Goal: Information Seeking & Learning: Learn about a topic

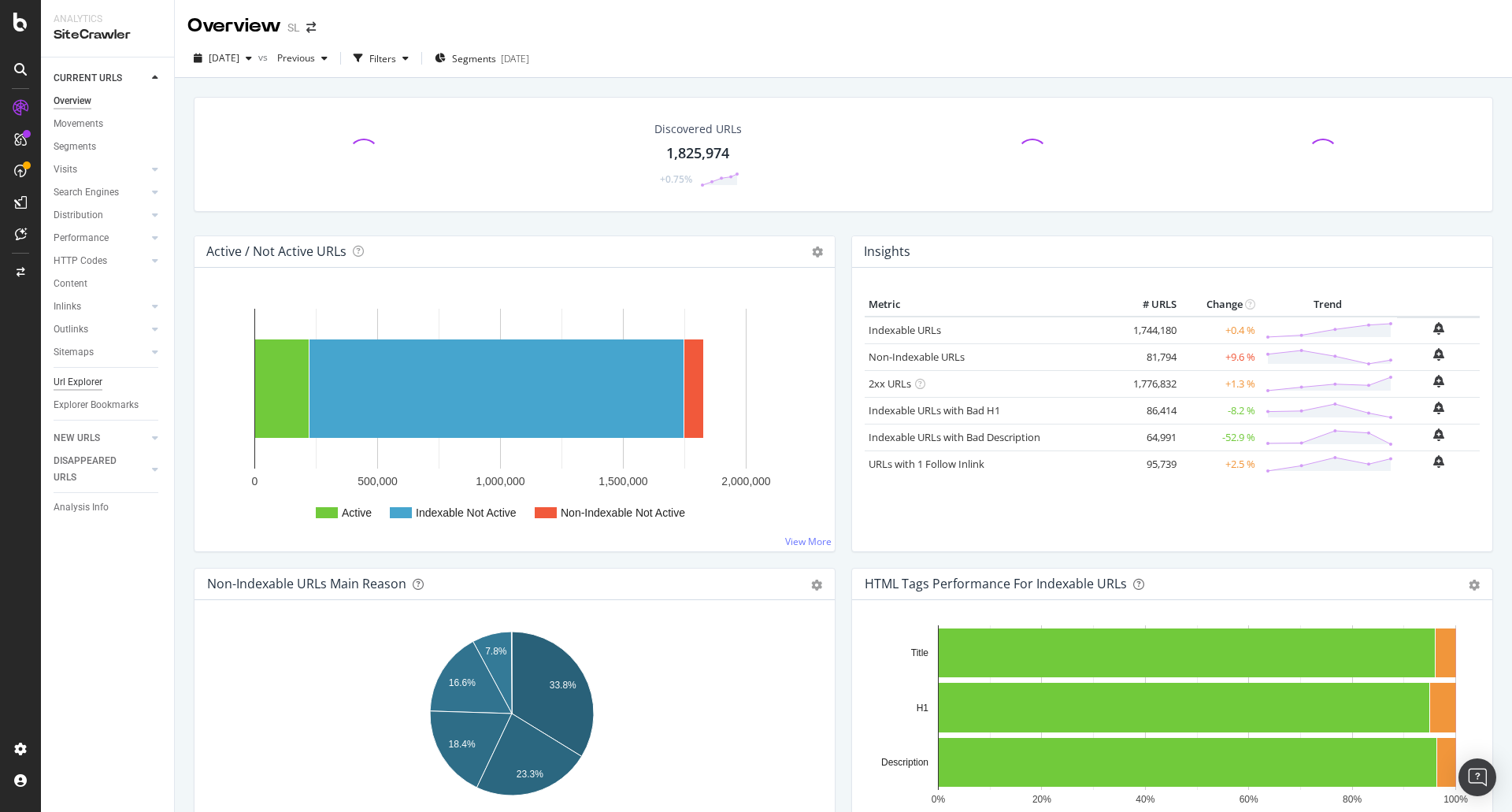
click at [73, 385] on div "Url Explorer" at bounding box center [77, 382] width 49 height 16
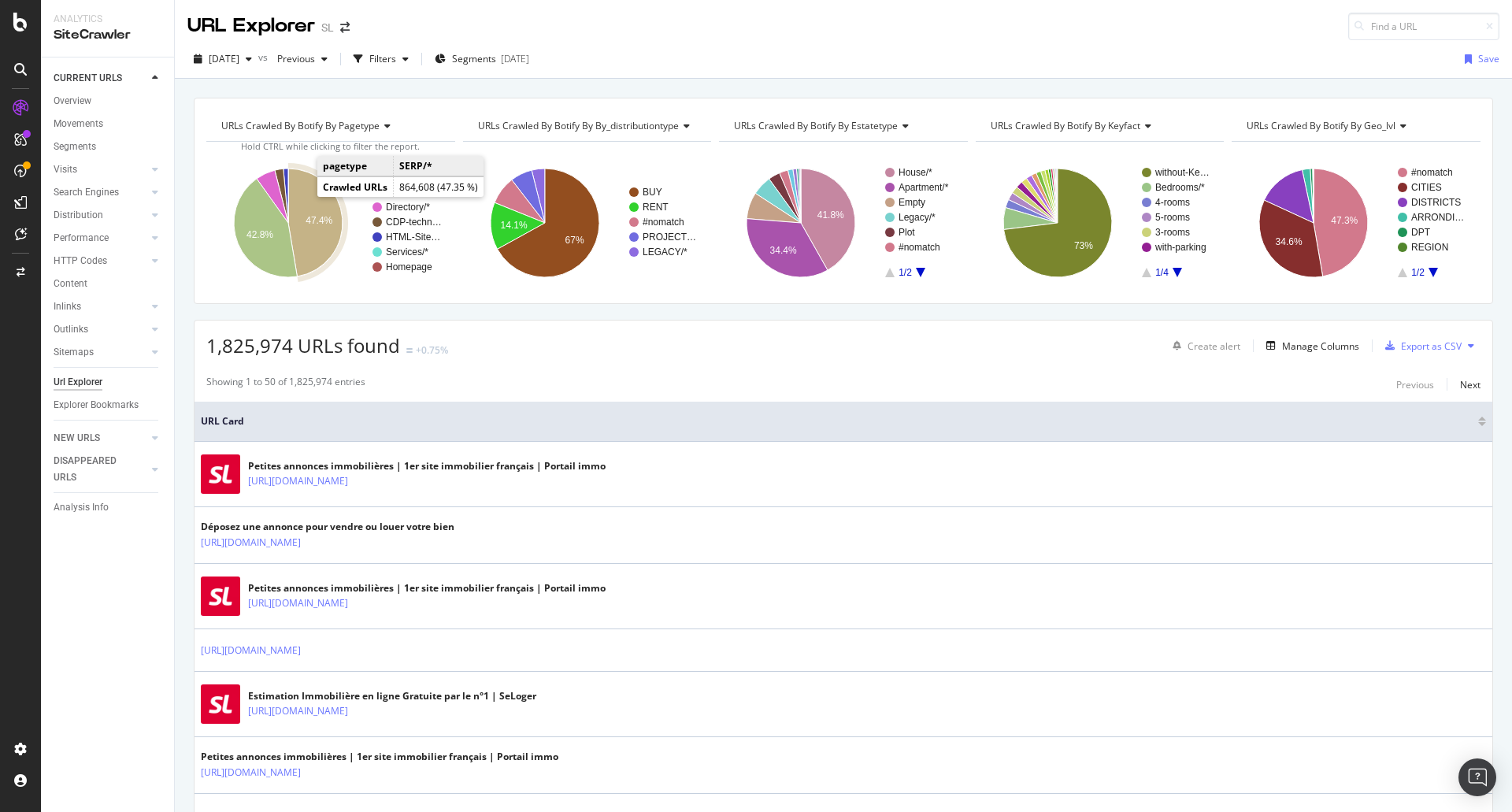
click at [310, 204] on icon "A chart." at bounding box center [315, 222] width 54 height 108
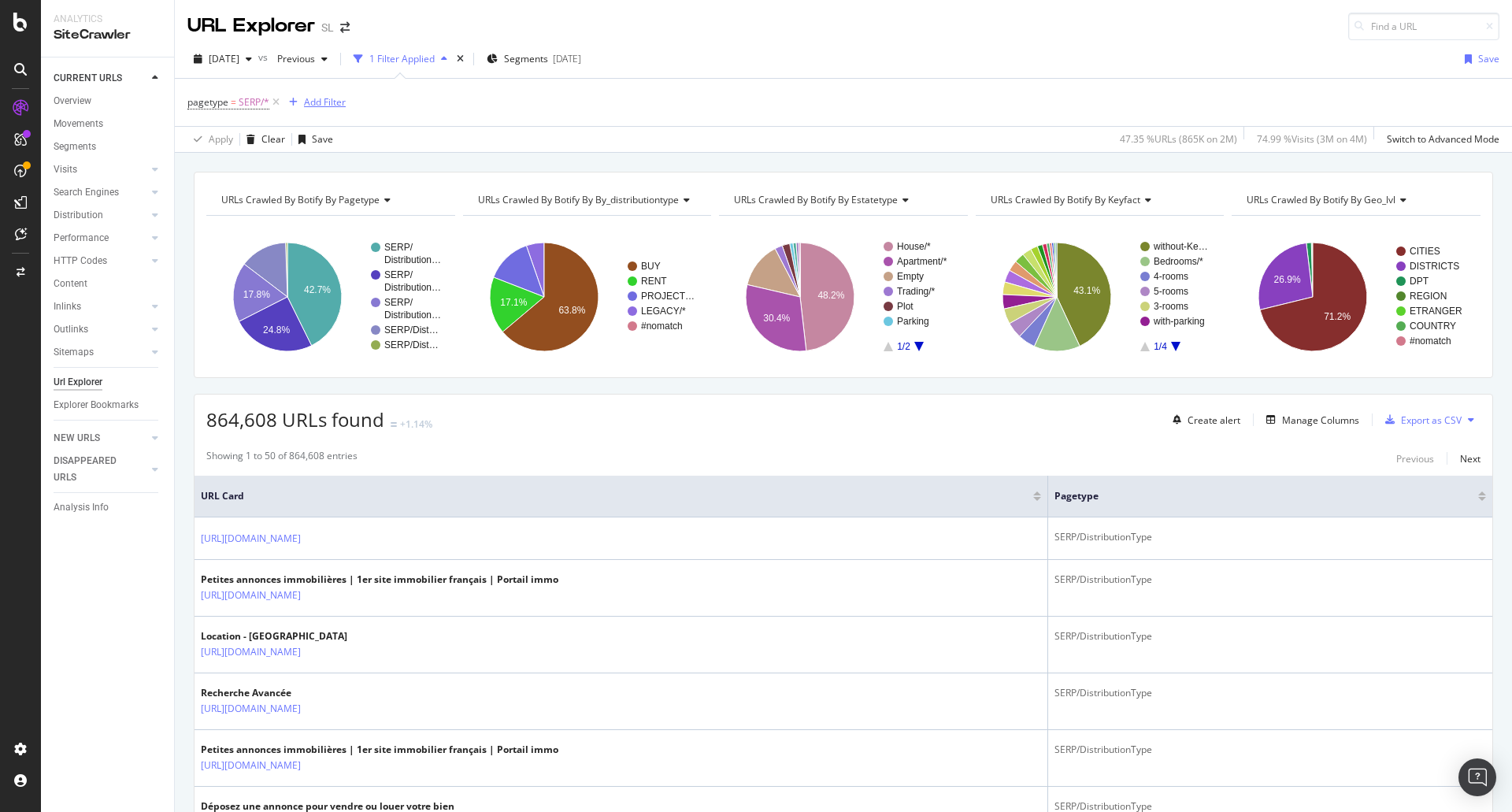
click at [325, 95] on div "Add Filter" at bounding box center [325, 102] width 42 height 13
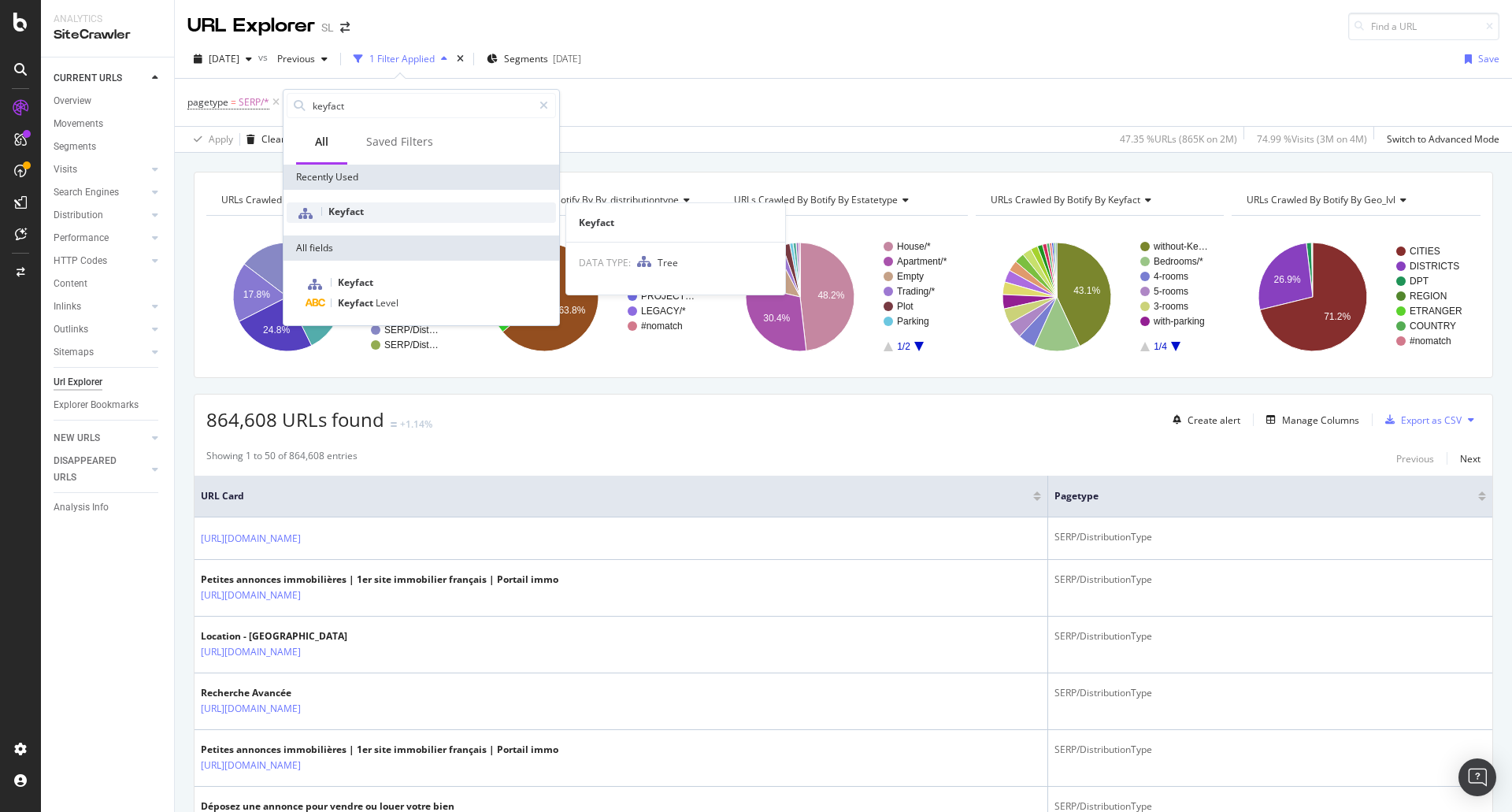
type input "keyfact"
click at [349, 211] on span "Keyfact" at bounding box center [346, 211] width 35 height 13
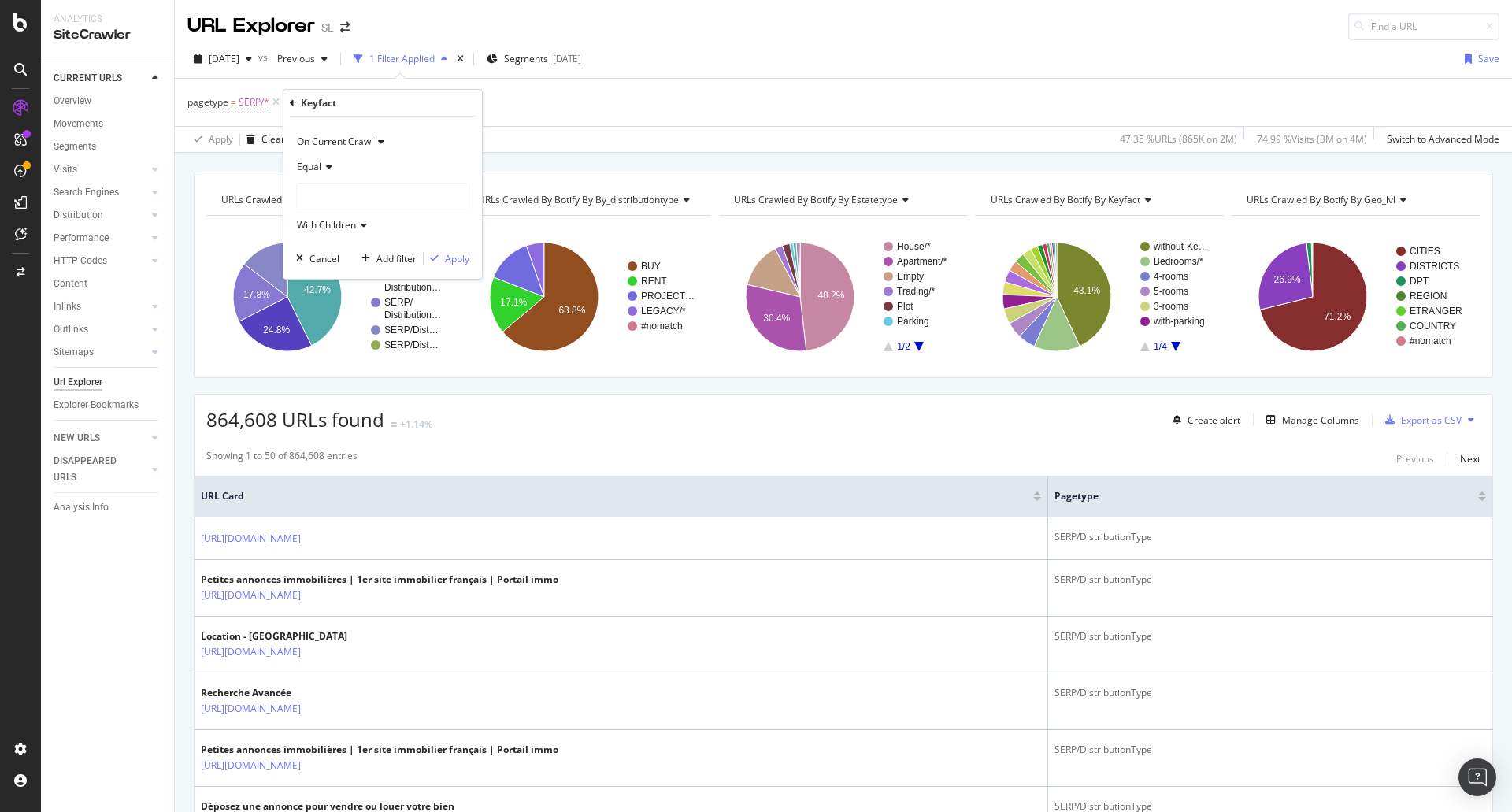
click at [316, 194] on div at bounding box center [383, 196] width 172 height 25
click at [321, 158] on div "Equal" at bounding box center [382, 167] width 173 height 25
click at [319, 216] on span "Not Equal" at bounding box center [325, 220] width 43 height 13
click at [359, 187] on div at bounding box center [383, 196] width 172 height 25
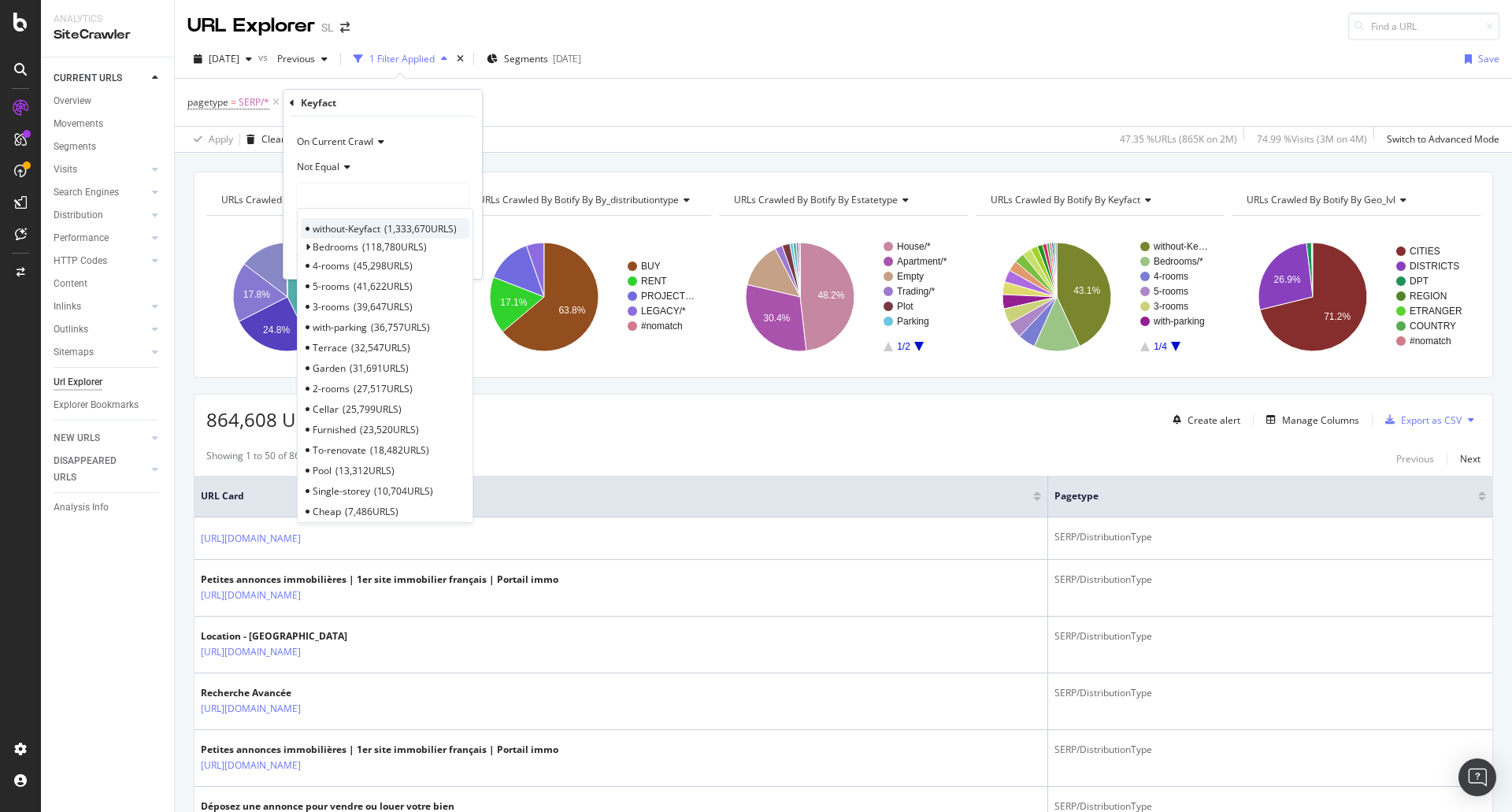
click at [408, 232] on span "1,333,670 URLS" at bounding box center [421, 229] width 73 height 13
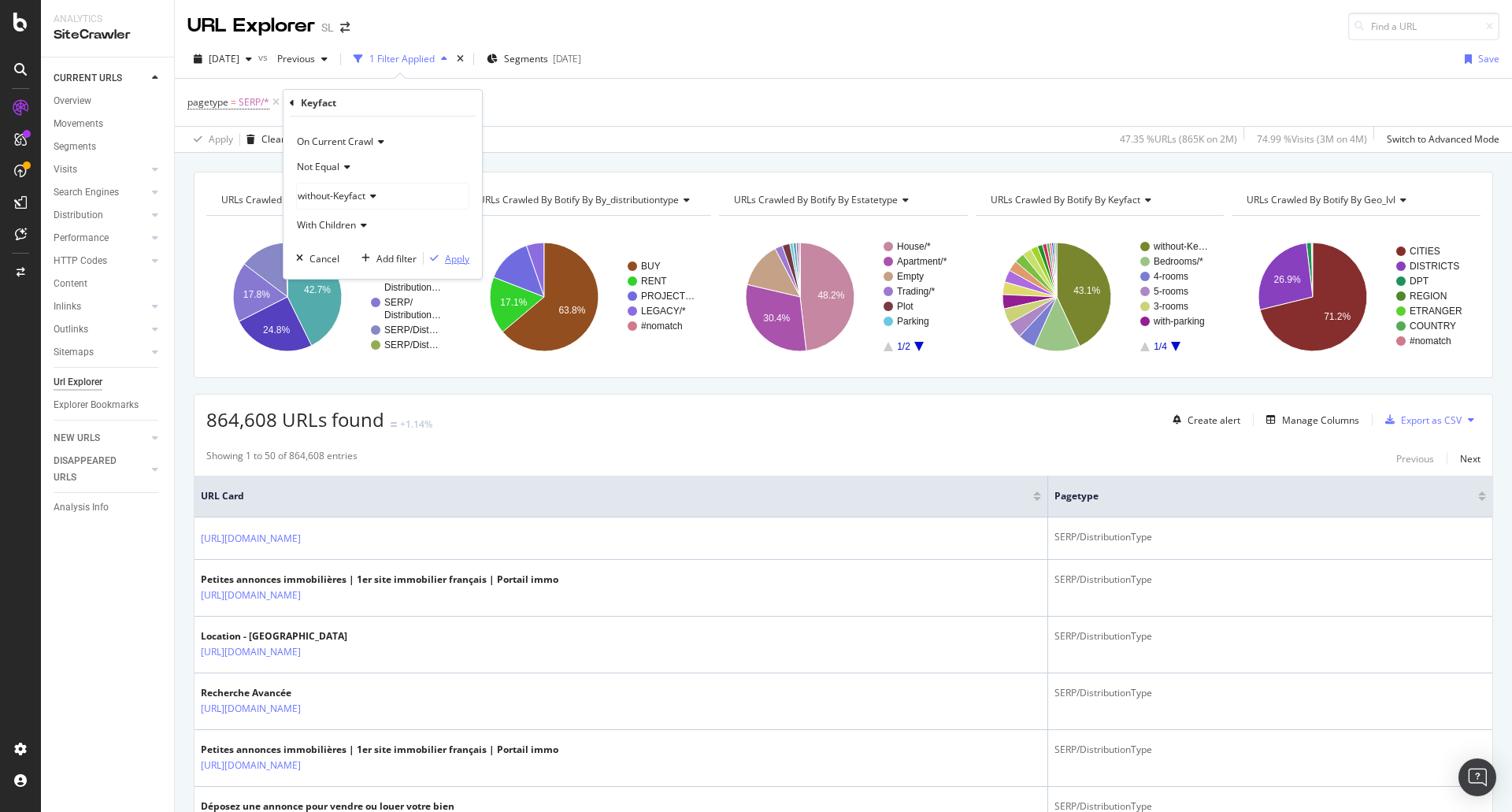
click at [451, 260] on div "Apply" at bounding box center [457, 259] width 25 height 13
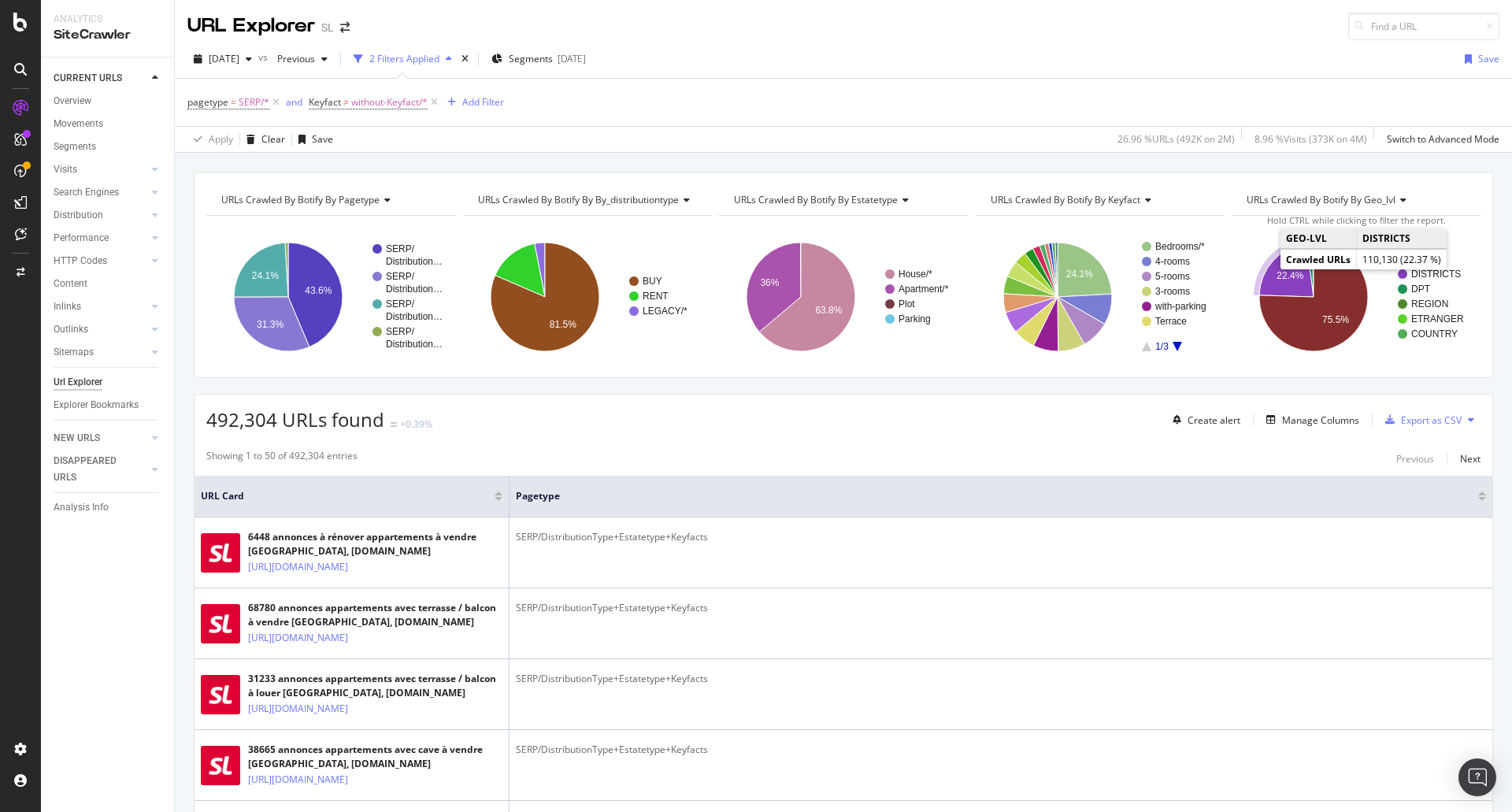
click at [1277, 271] on text "22.4%" at bounding box center [1291, 276] width 27 height 11
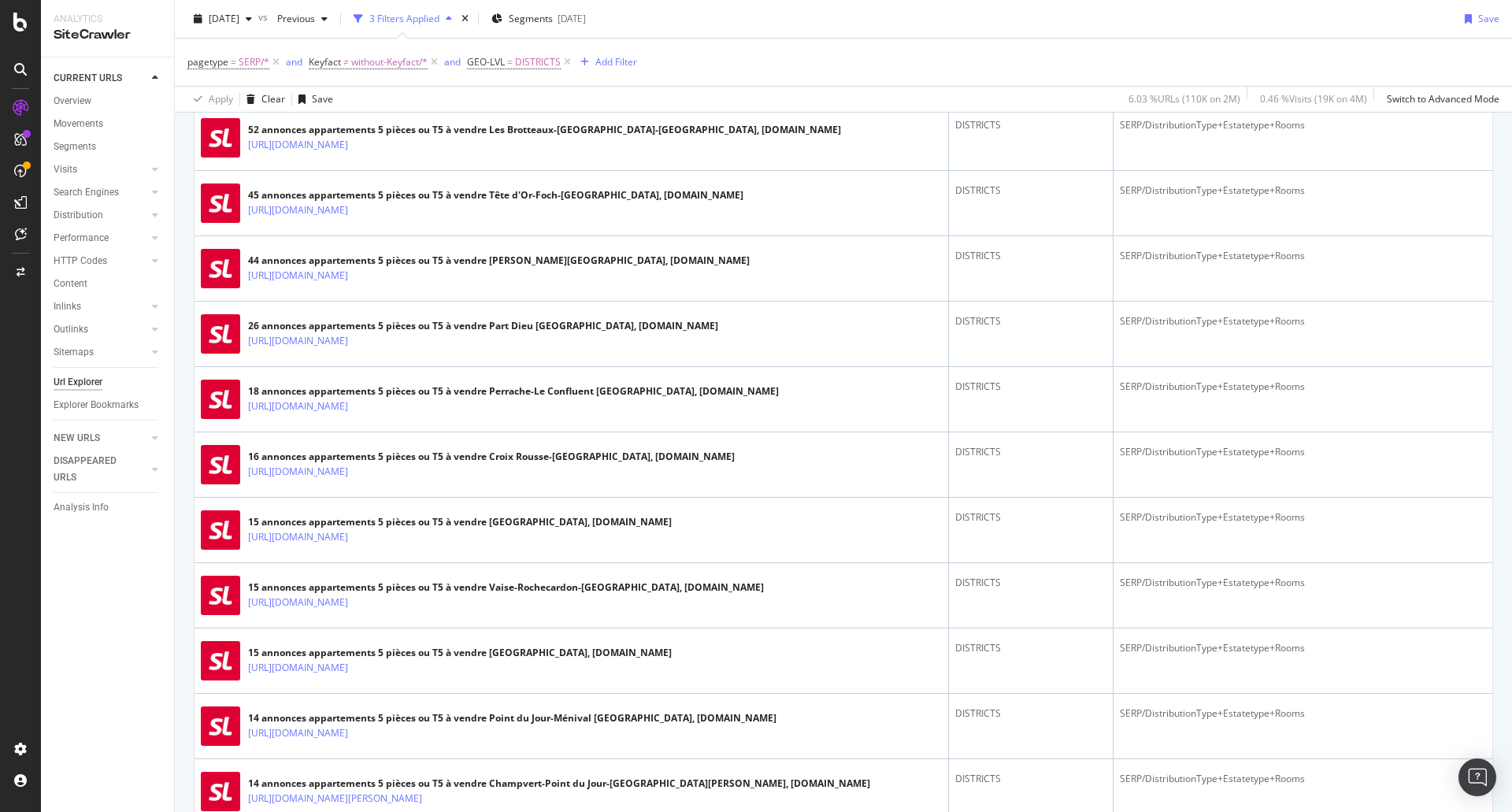
scroll to position [1717, 0]
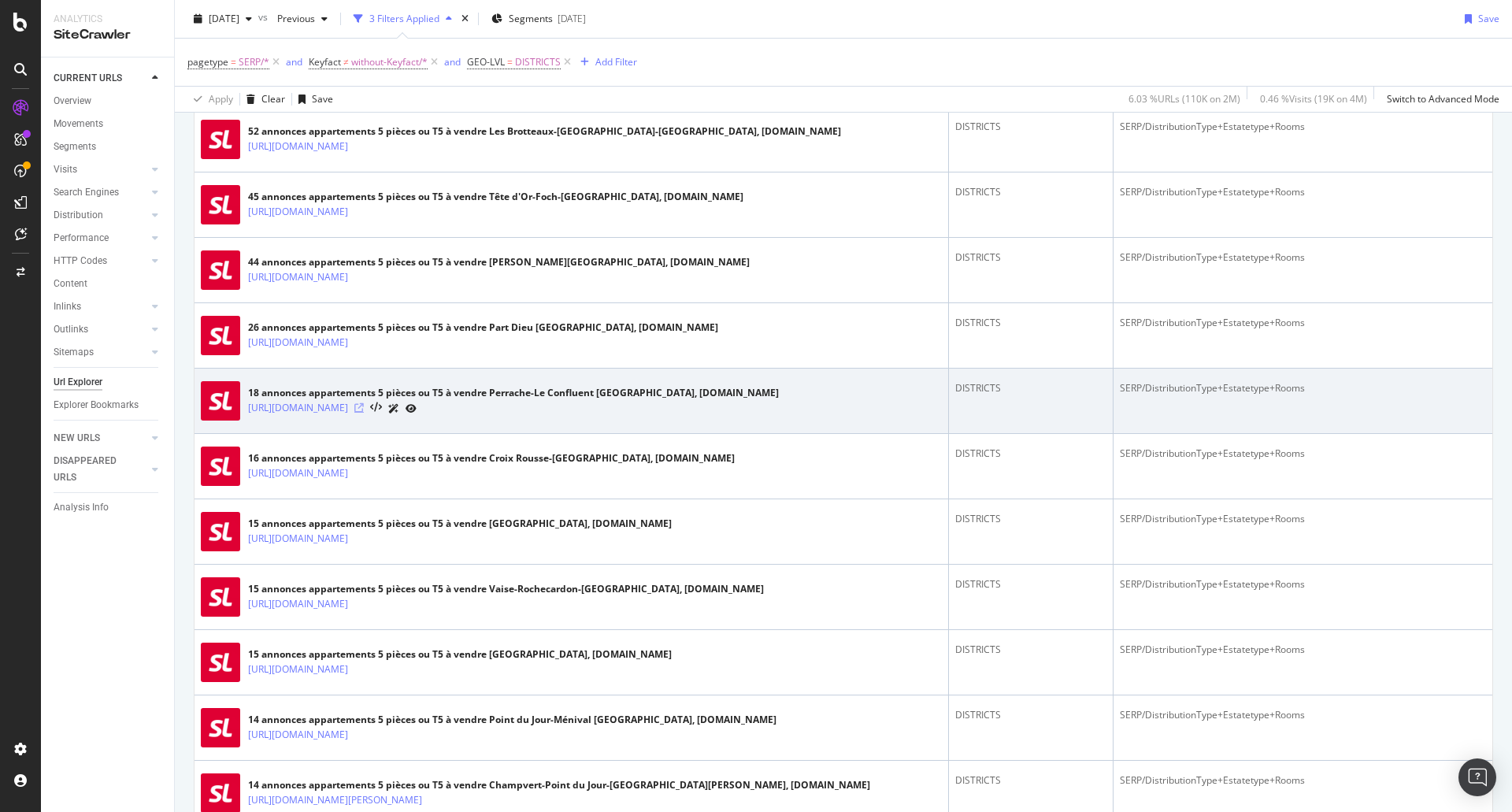
click at [364, 412] on icon at bounding box center [359, 407] width 10 height 10
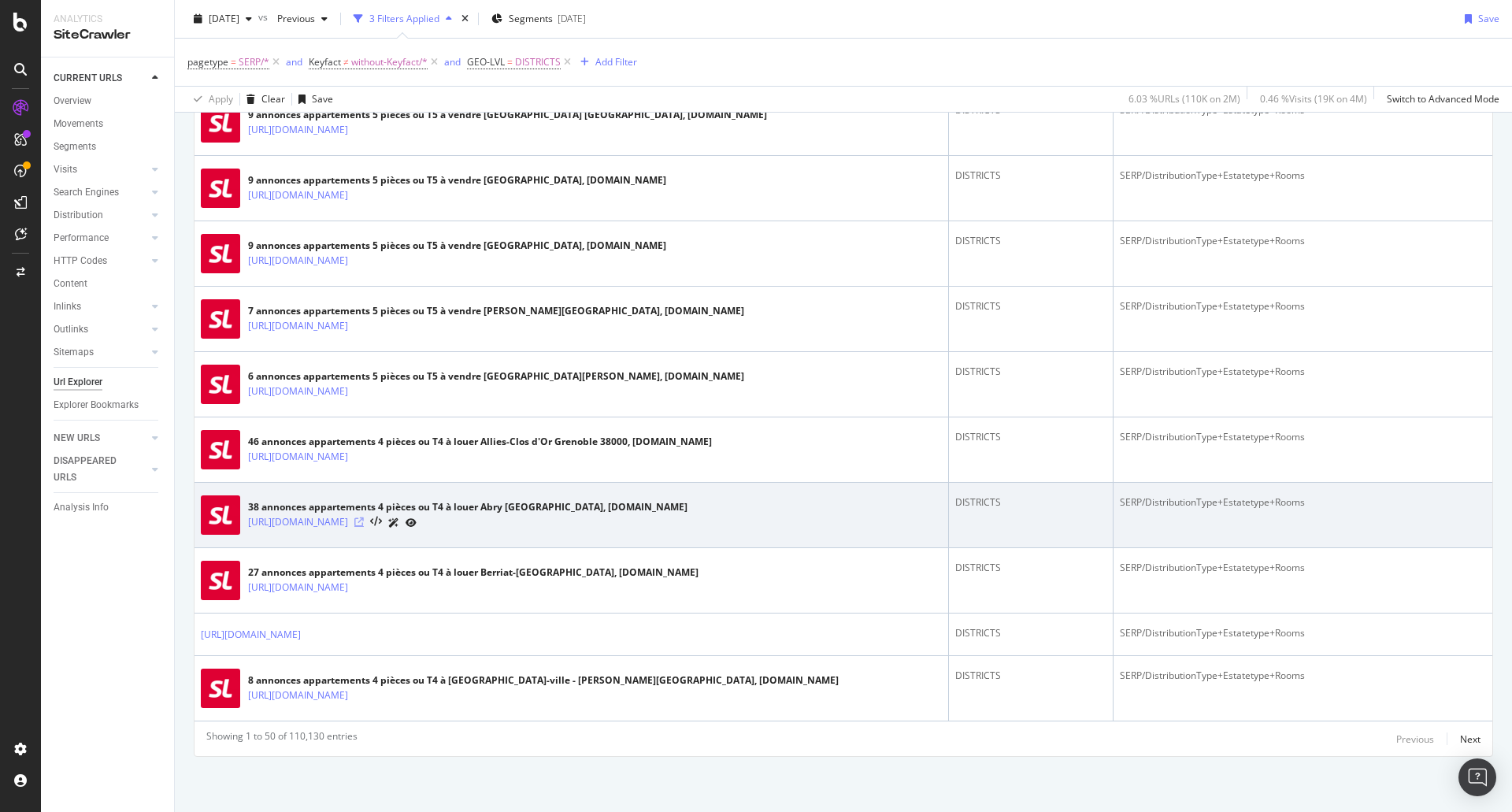
click at [364, 521] on icon at bounding box center [359, 522] width 10 height 10
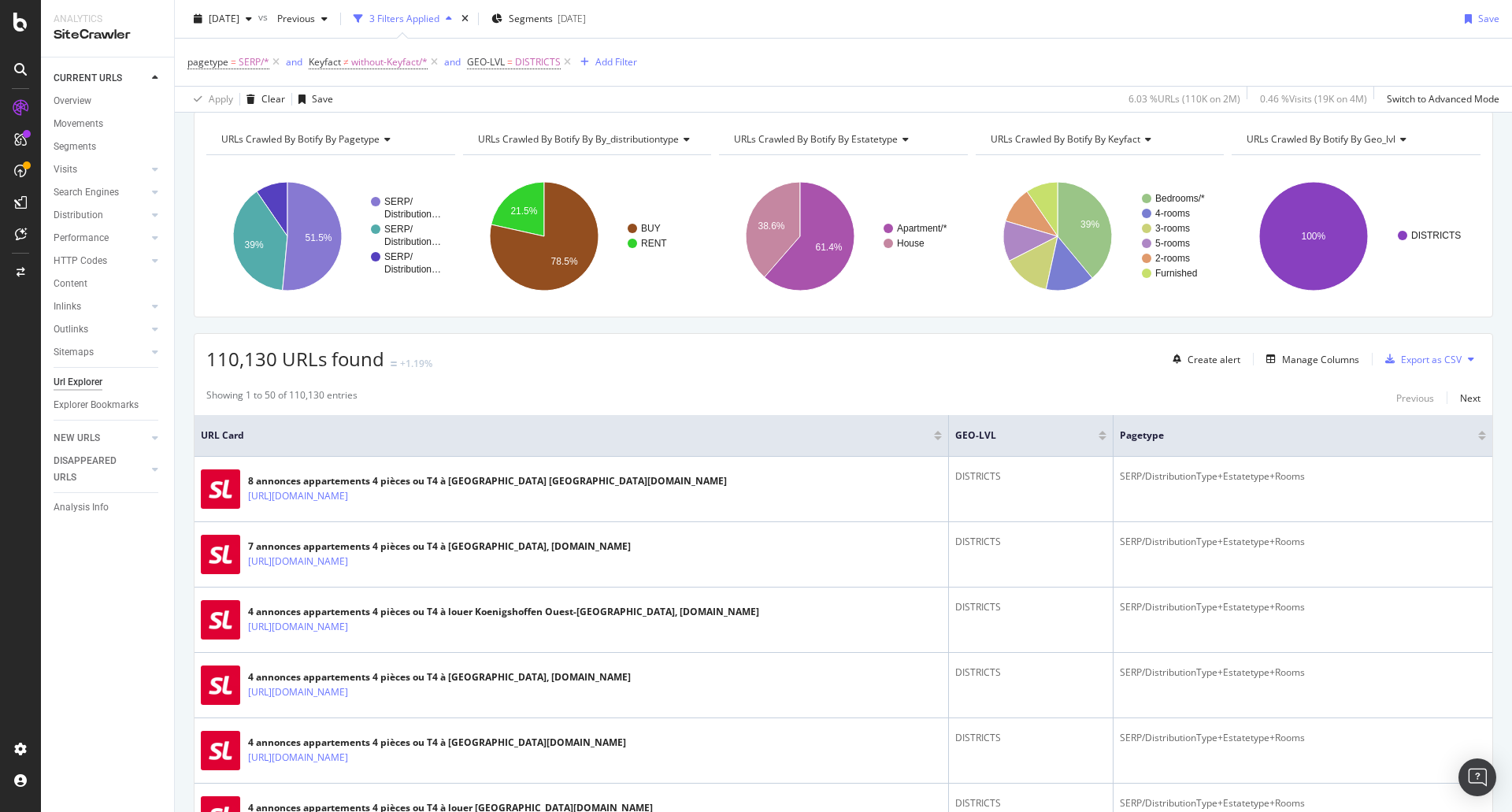
scroll to position [0, 0]
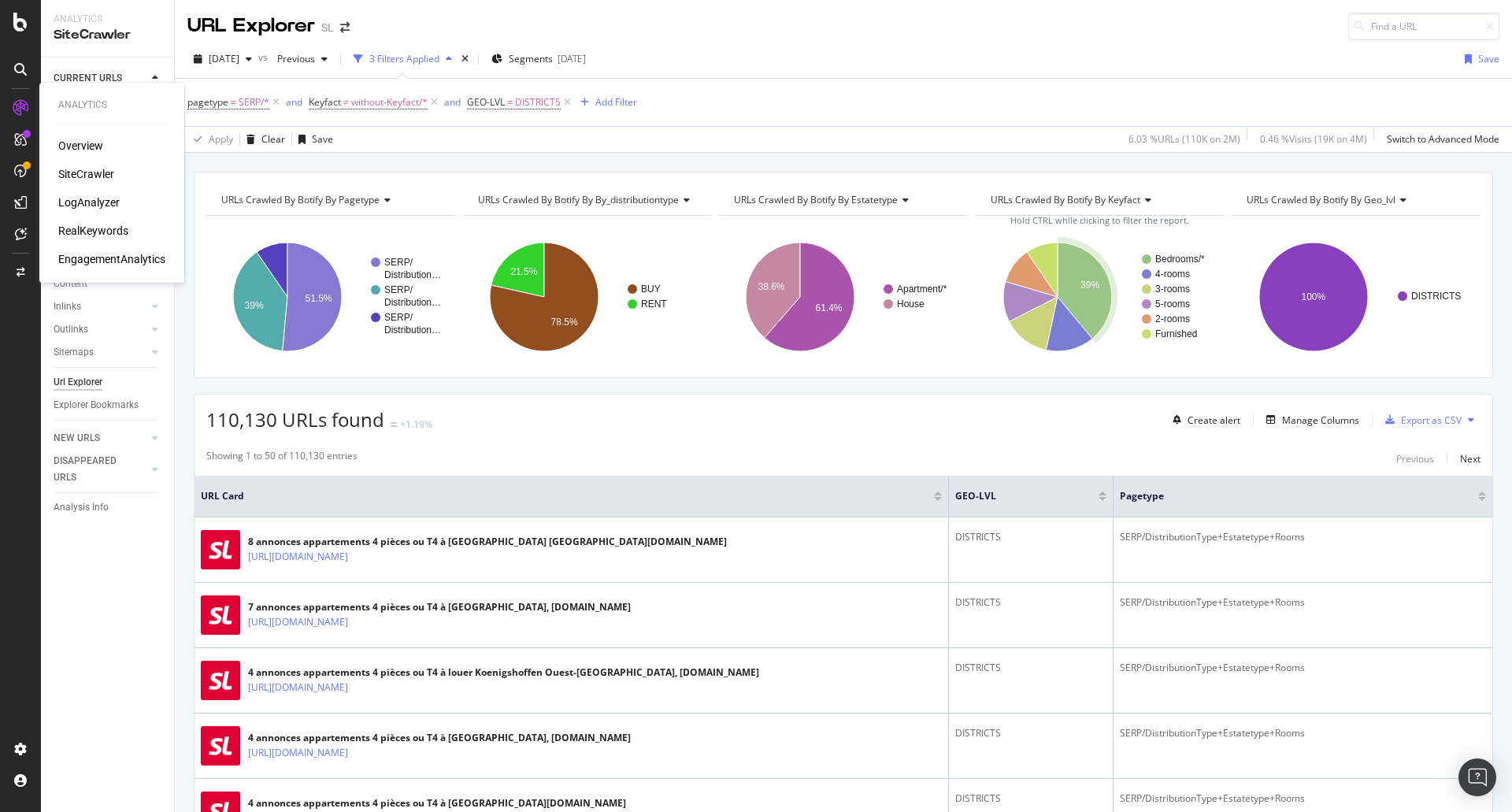
click at [86, 195] on div "LogAnalyzer" at bounding box center [89, 202] width 61 height 15
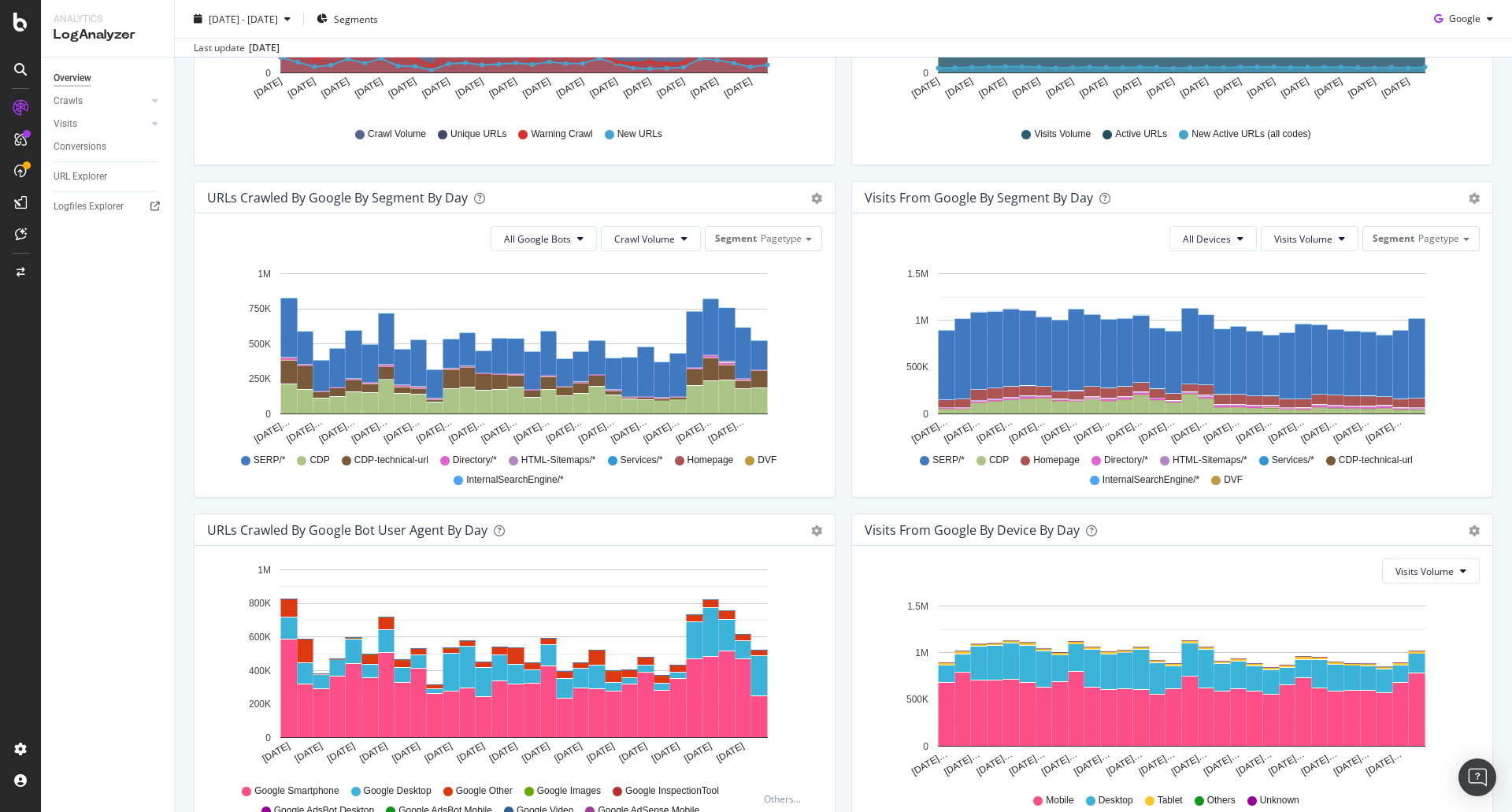
scroll to position [412, 0]
click at [112, 101] on link "Crawls" at bounding box center [100, 100] width 94 height 16
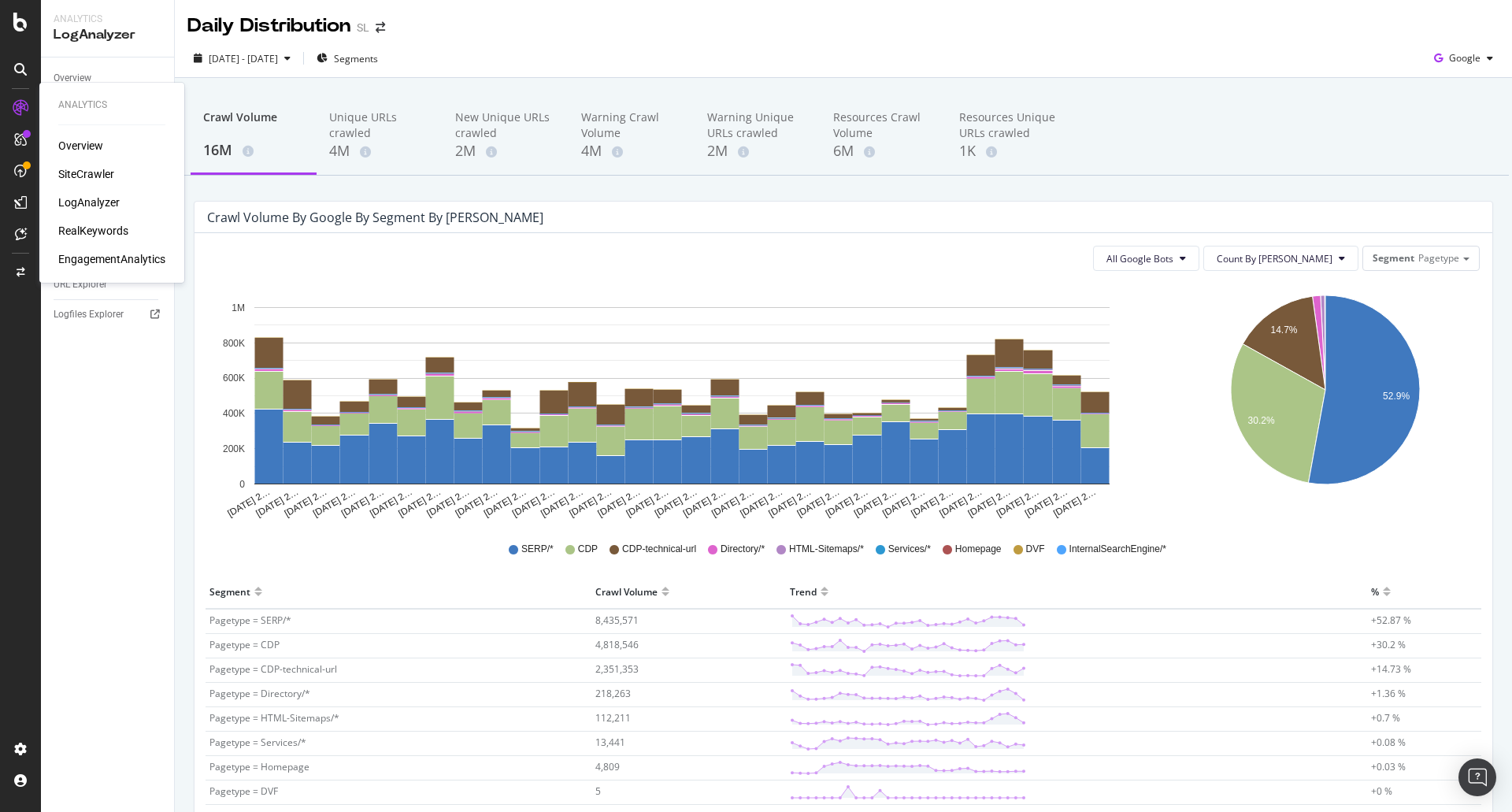
click at [85, 169] on div "SiteCrawler" at bounding box center [86, 174] width 56 height 15
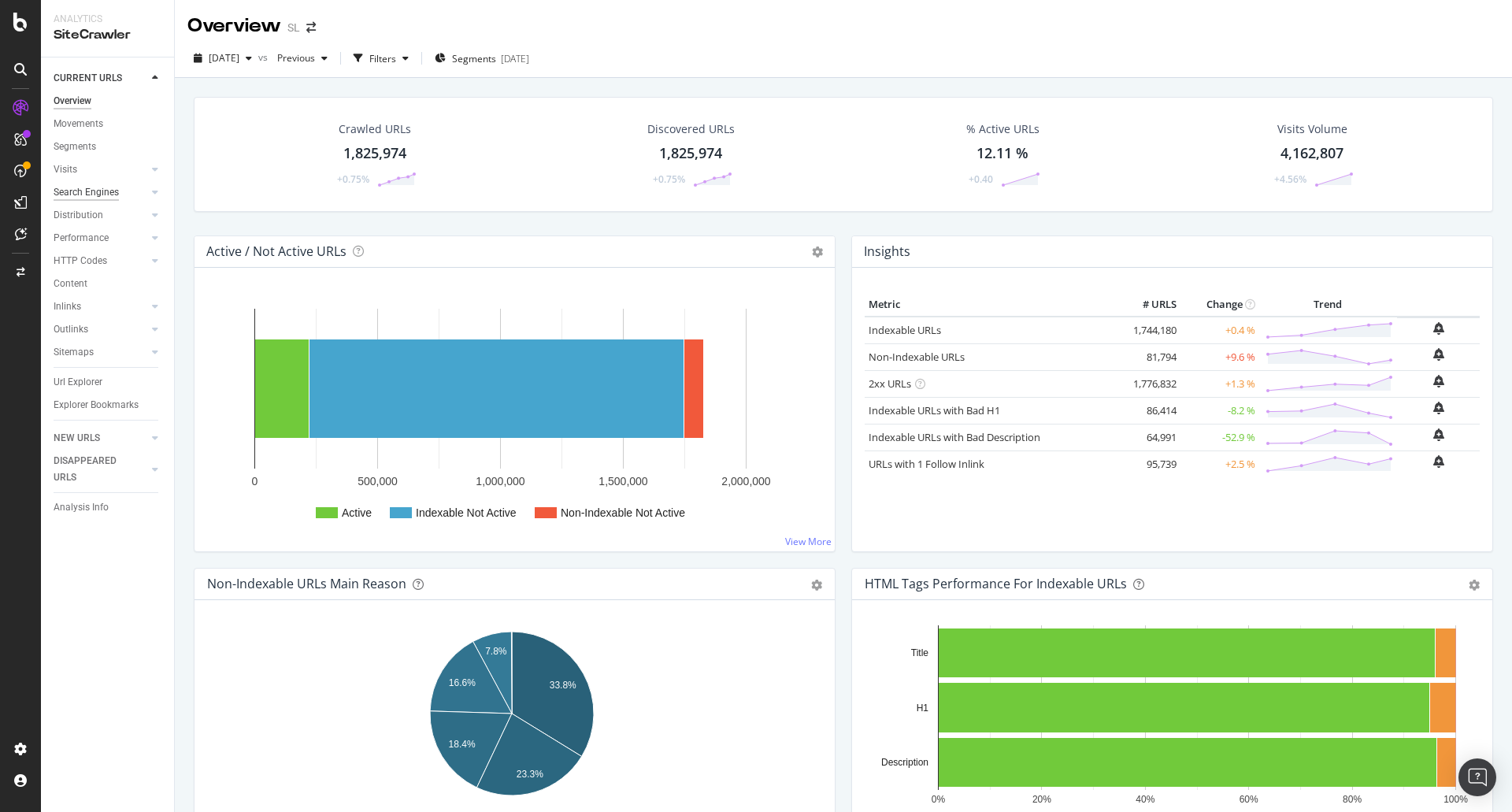
click at [77, 197] on div "Search Engines" at bounding box center [86, 192] width 65 height 16
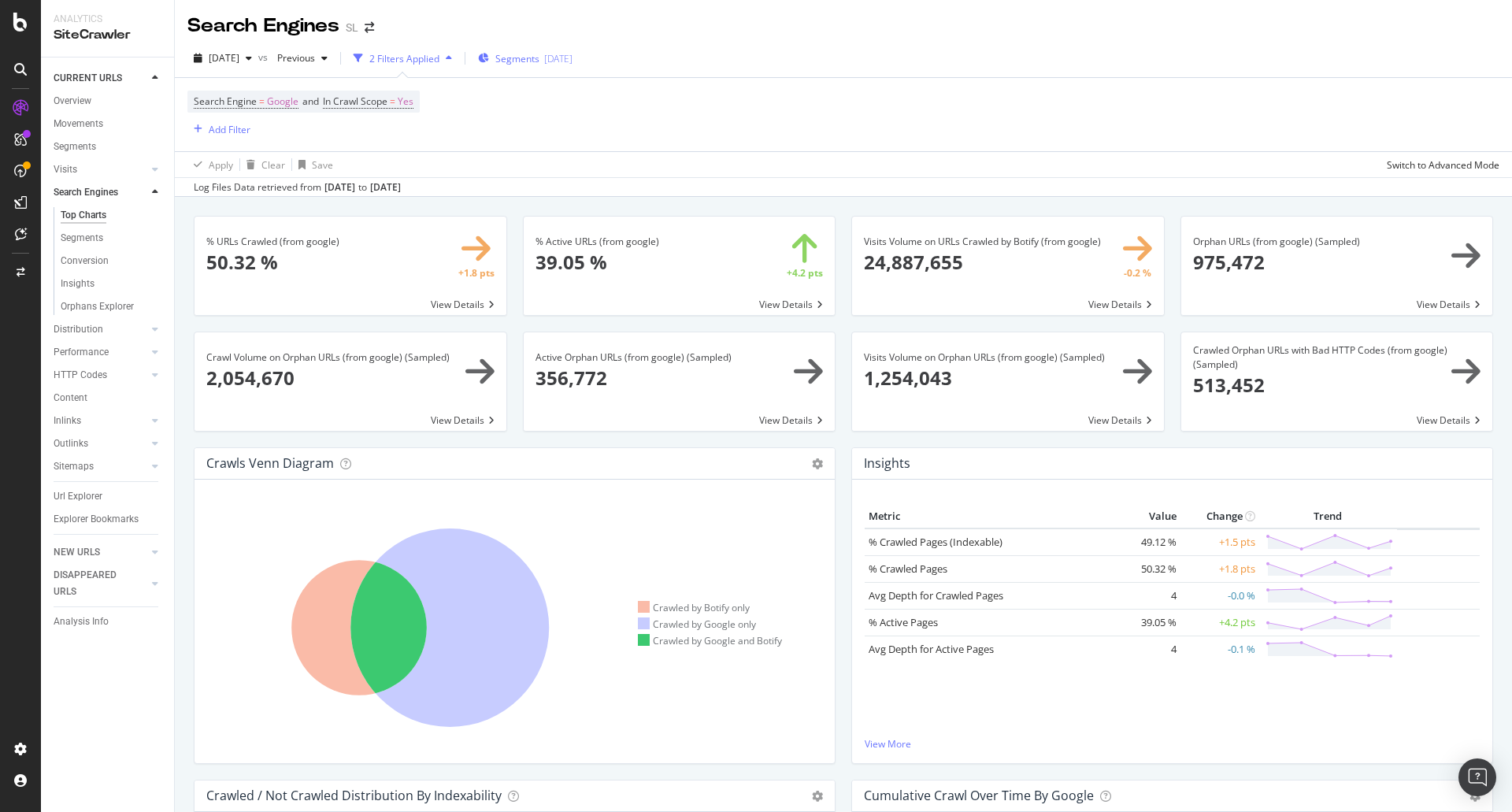
click at [573, 60] on div "[DATE]" at bounding box center [558, 58] width 29 height 13
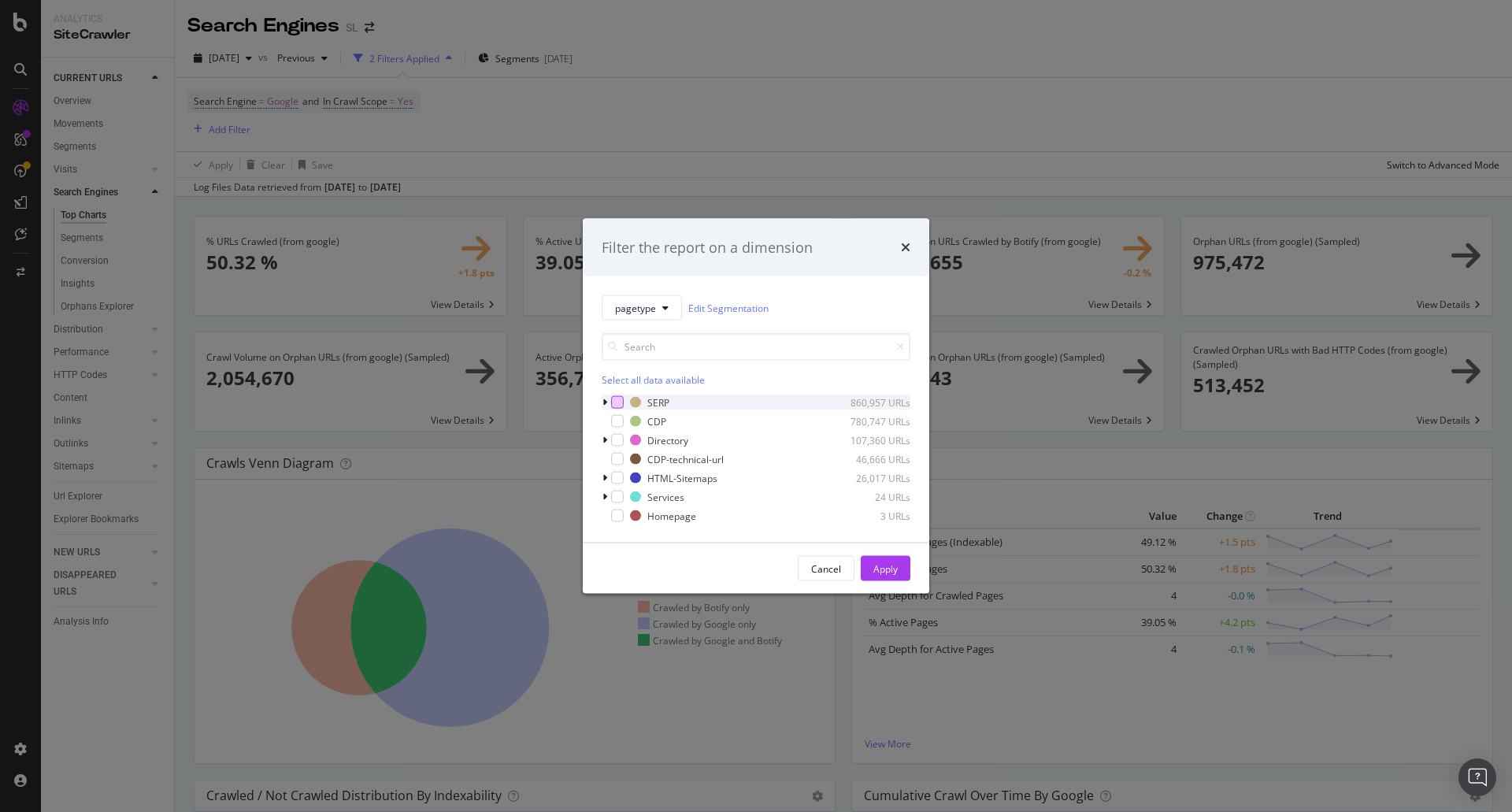
click at [613, 400] on div "modal" at bounding box center [617, 402] width 12 height 12
click at [889, 561] on div "Apply" at bounding box center [886, 568] width 25 height 13
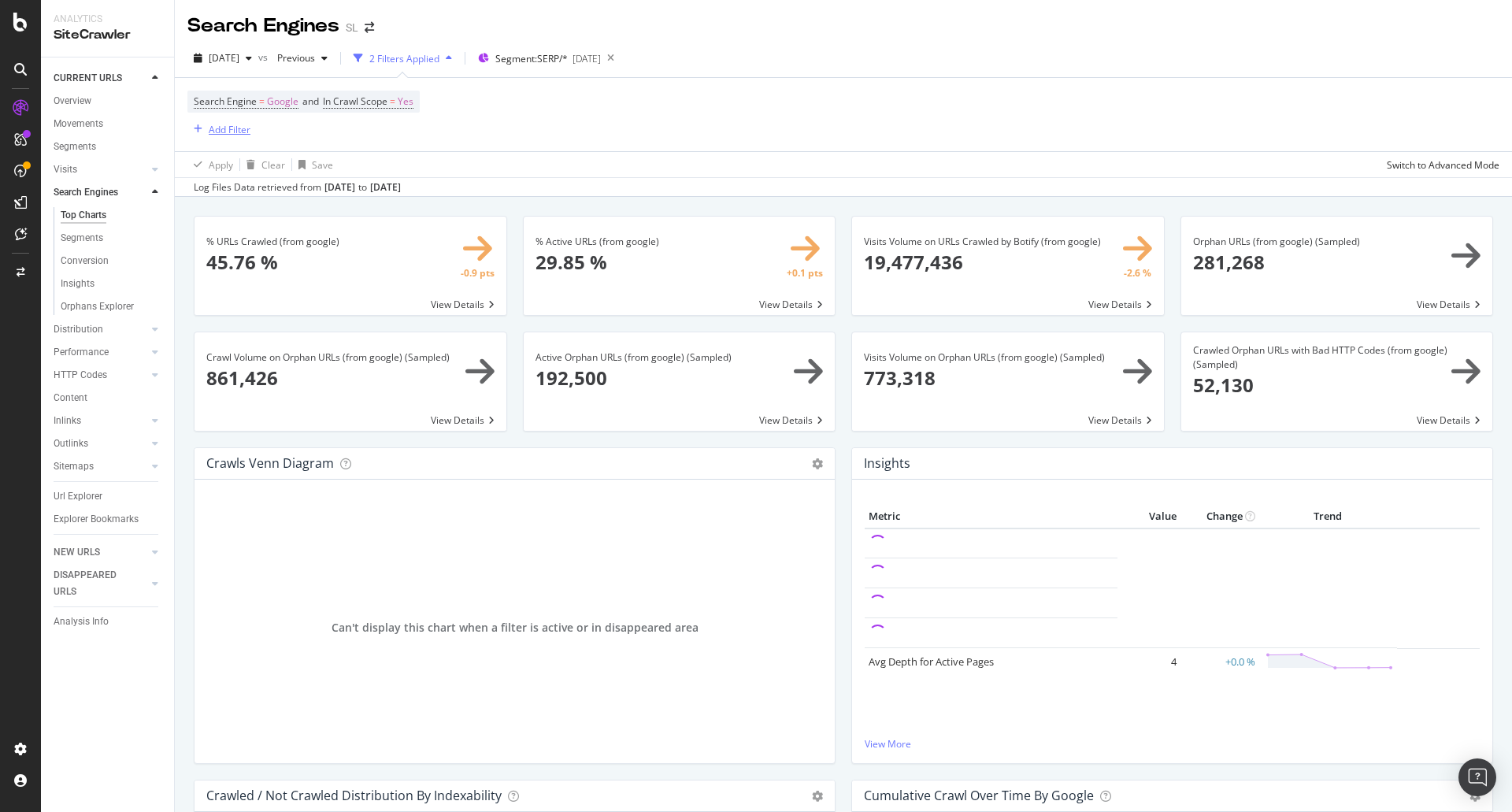
click at [232, 130] on div "Add Filter" at bounding box center [230, 130] width 42 height 13
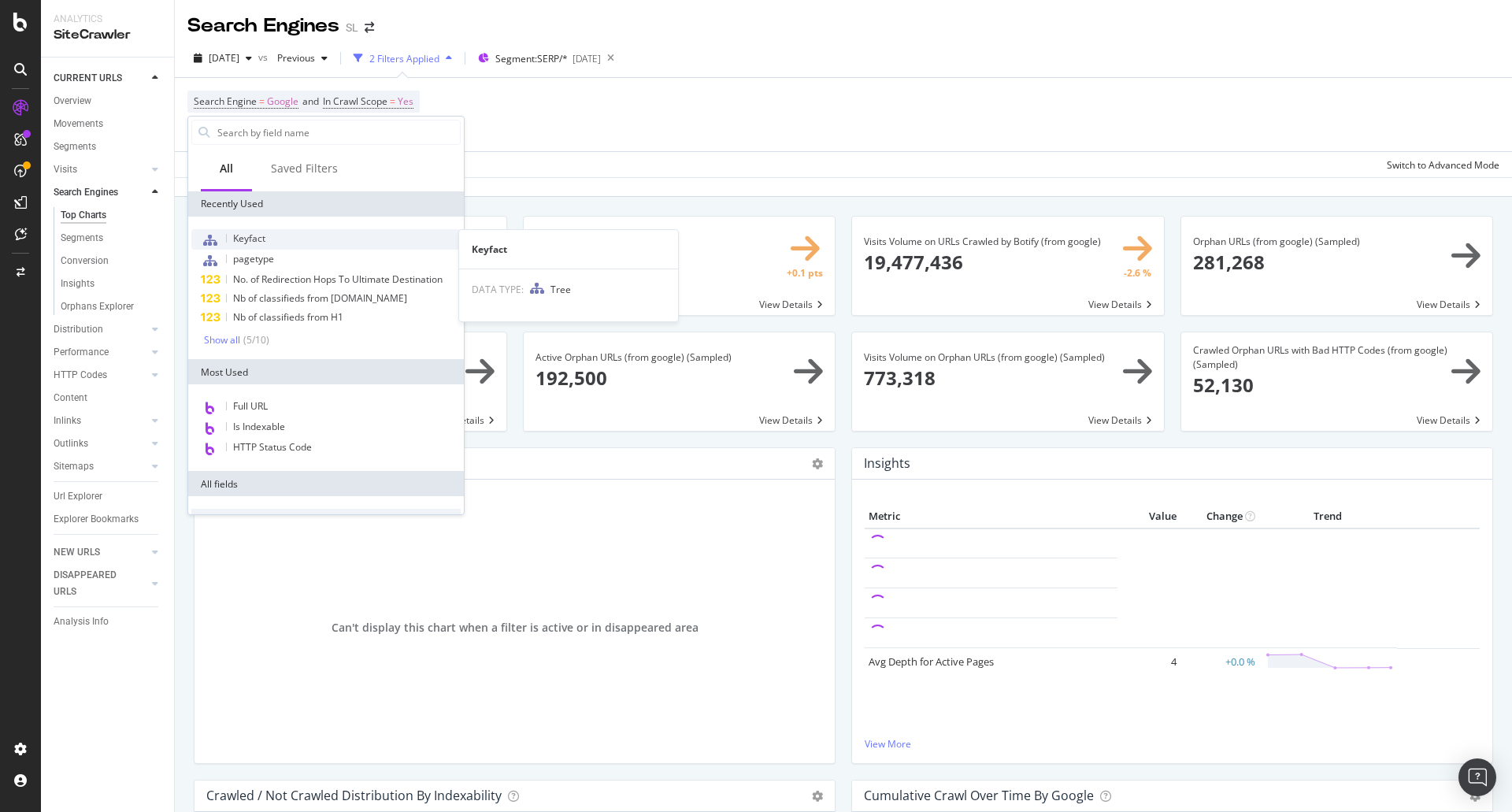
click at [283, 243] on div "Keyfact" at bounding box center [326, 239] width 269 height 20
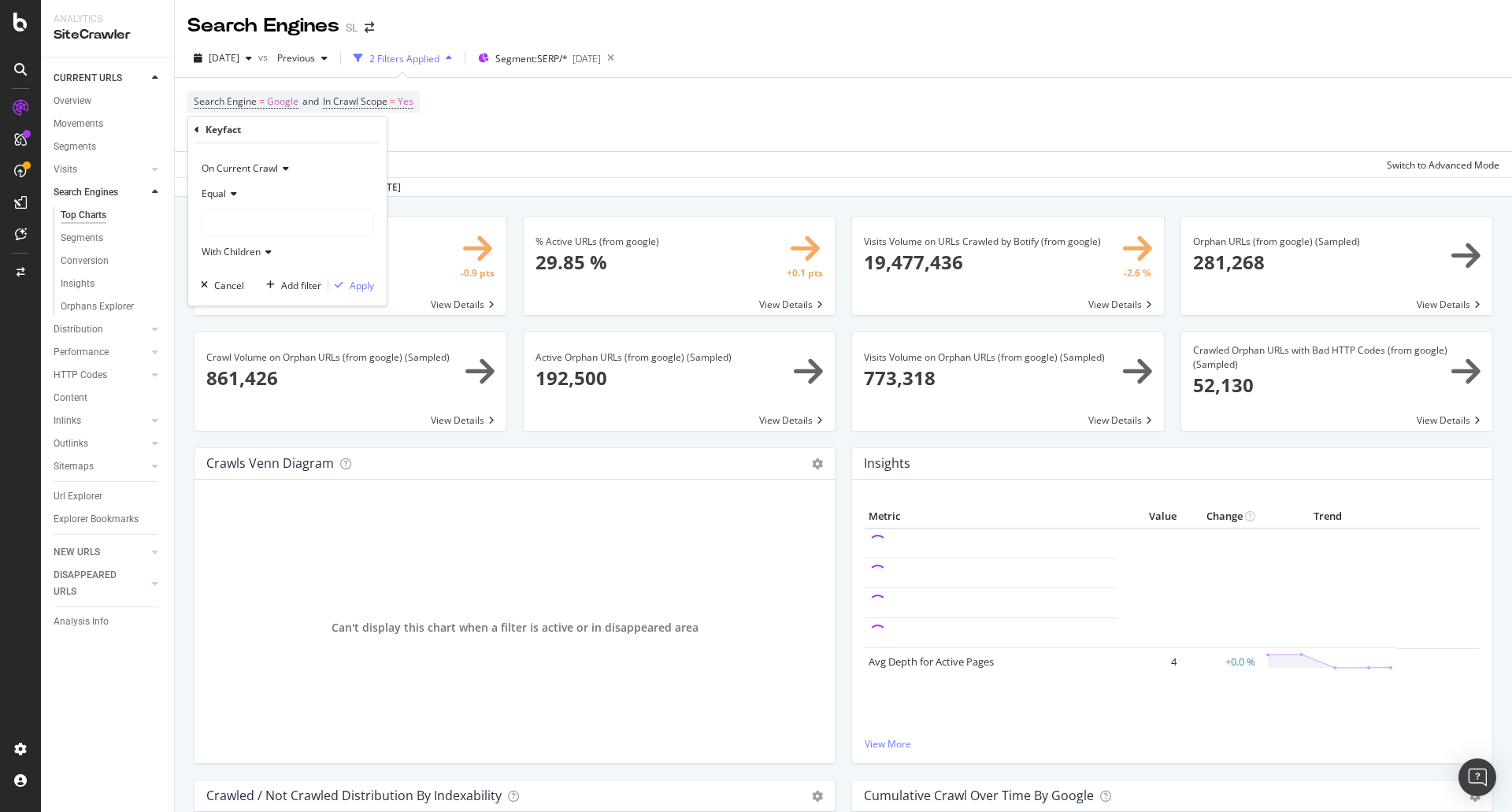
click at [231, 189] on icon at bounding box center [232, 194] width 11 height 10
click at [257, 246] on div "Not Equal" at bounding box center [288, 245] width 169 height 20
click at [282, 219] on div at bounding box center [287, 222] width 172 height 25
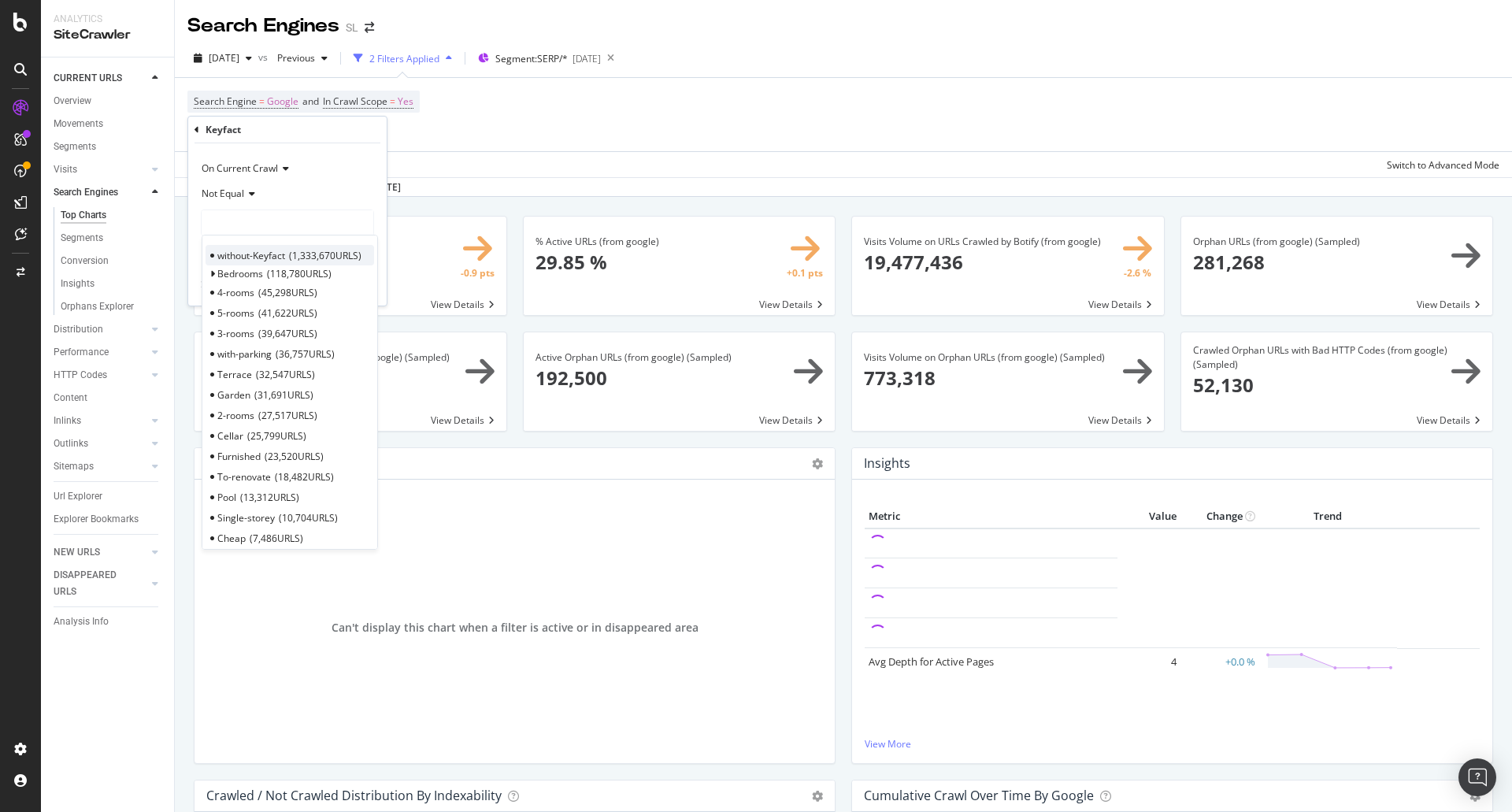
click at [270, 255] on span "without-Keyfact" at bounding box center [251, 256] width 68 height 13
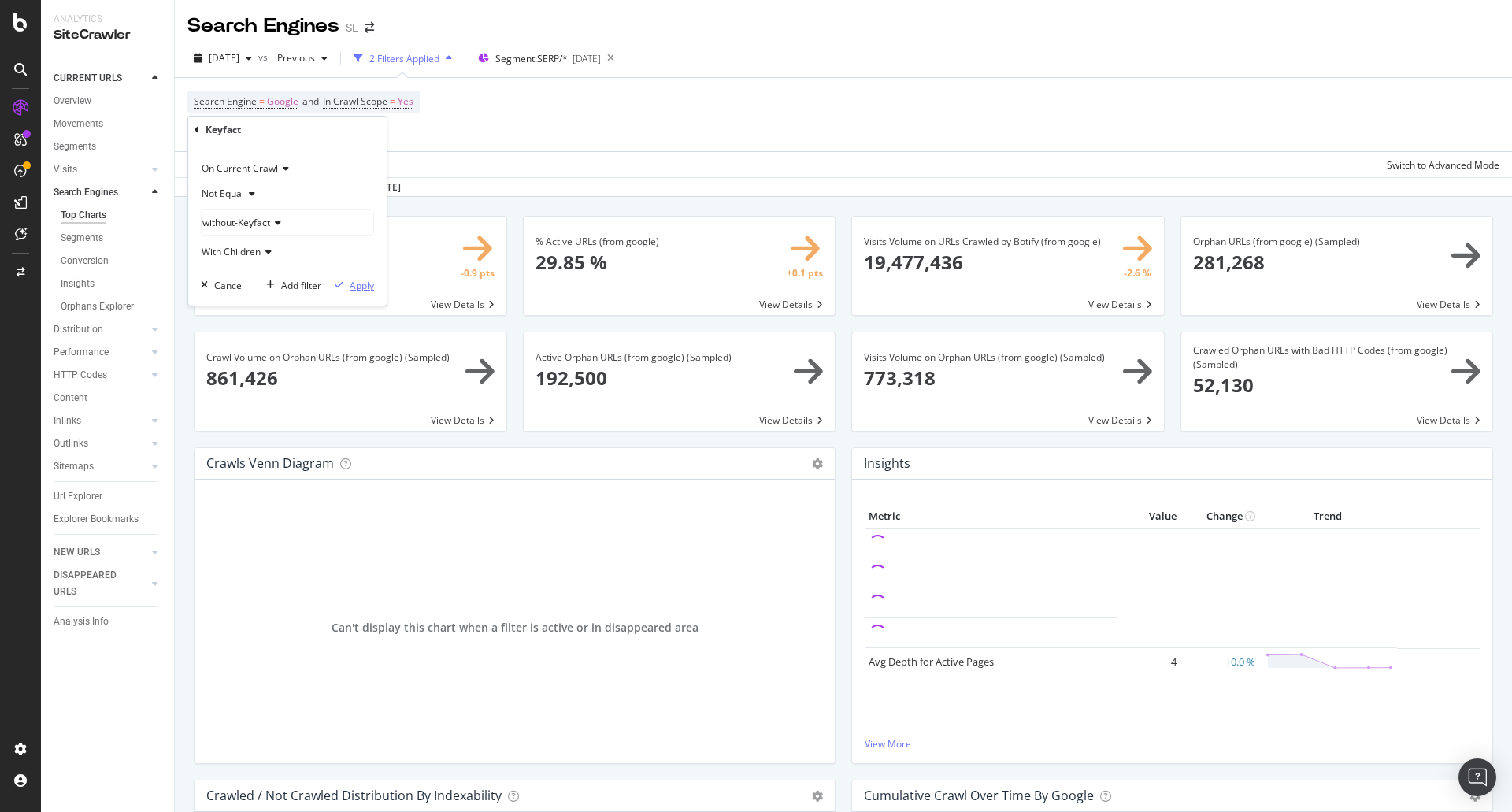
click at [357, 284] on div "Apply" at bounding box center [362, 285] width 25 height 13
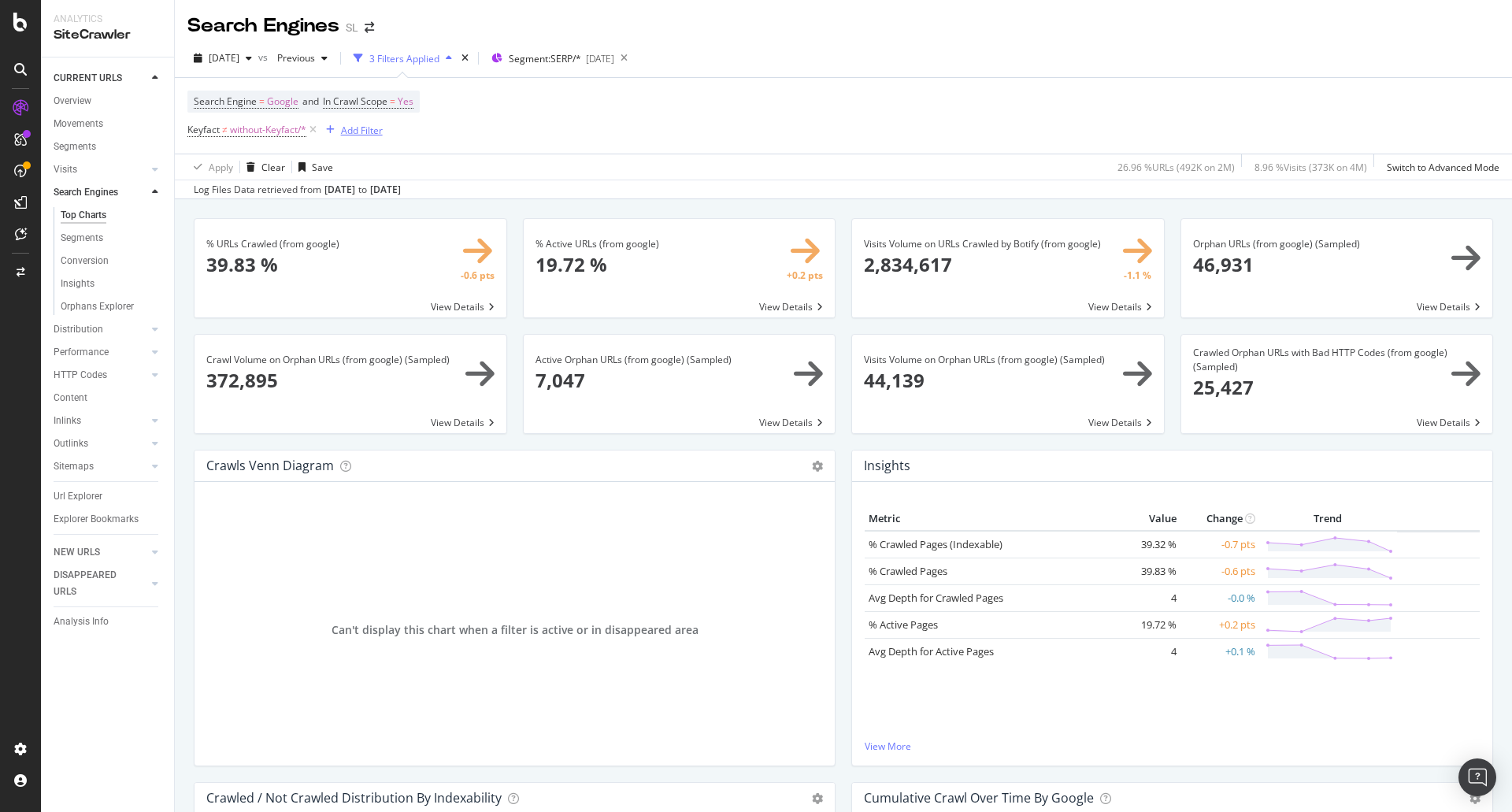
click at [371, 125] on div "Add Filter" at bounding box center [362, 131] width 42 height 13
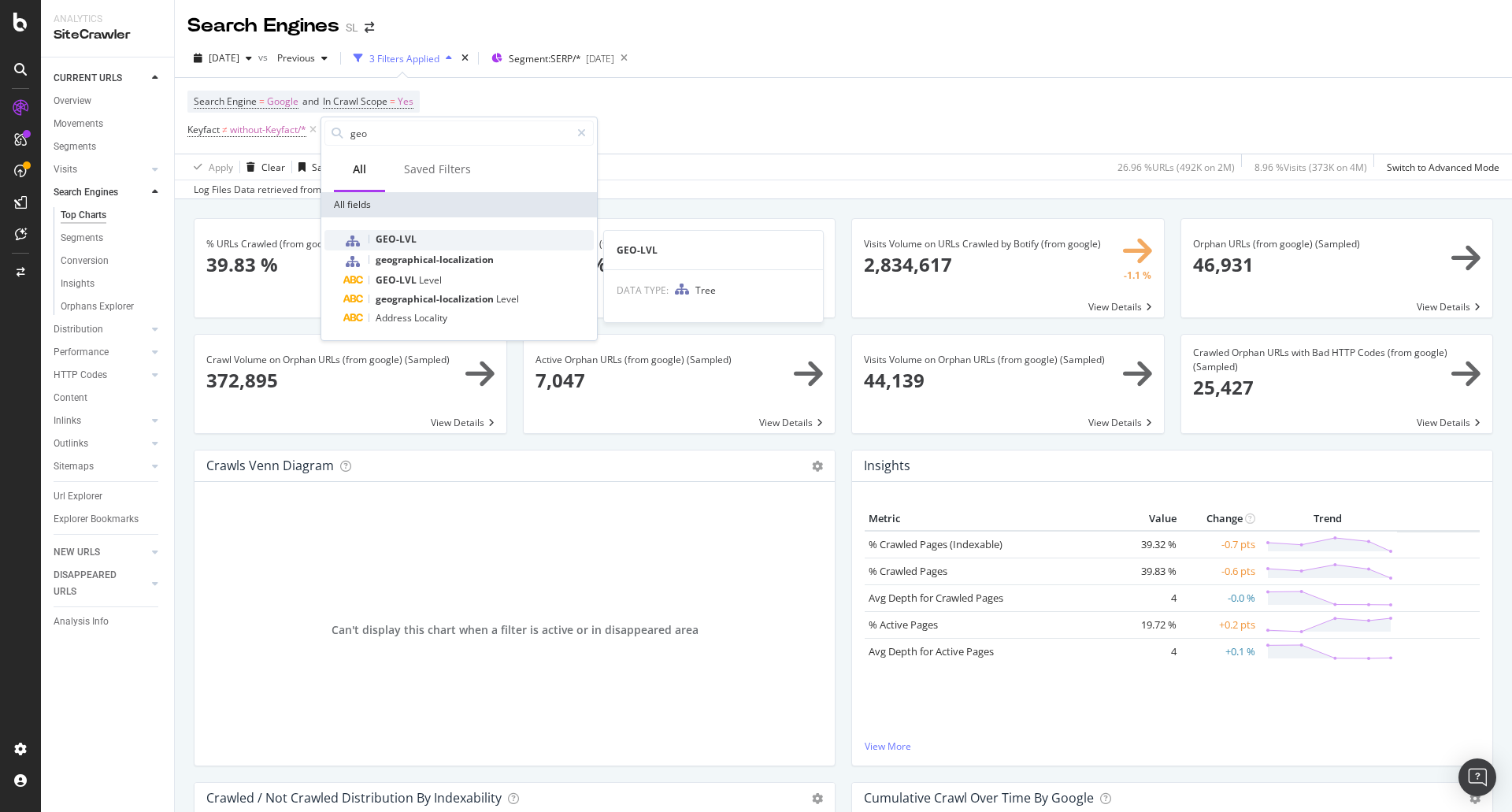
type input "geo"
click at [425, 236] on div "GEO-LVL" at bounding box center [469, 239] width 250 height 20
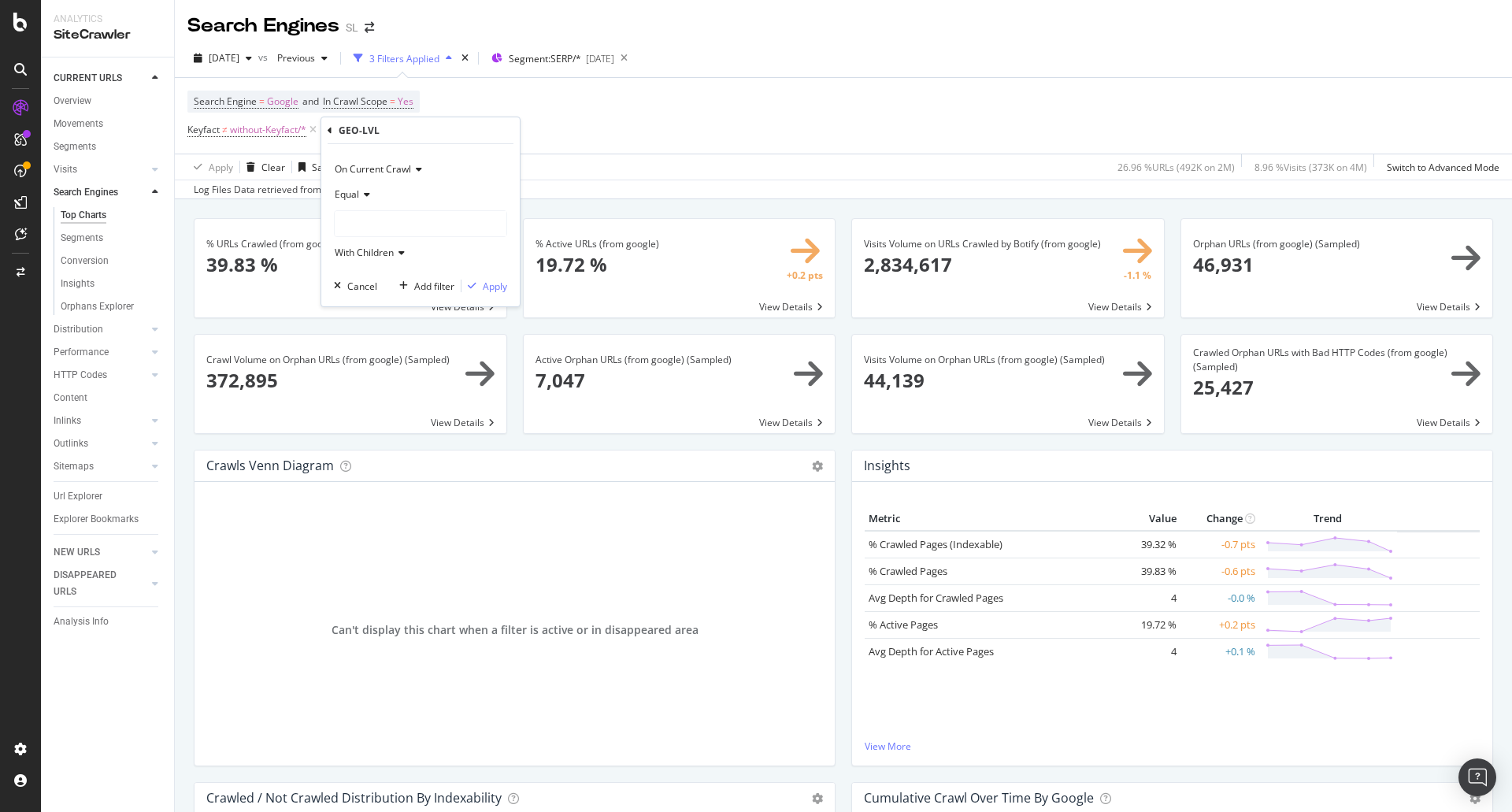
click at [376, 219] on div at bounding box center [421, 223] width 172 height 25
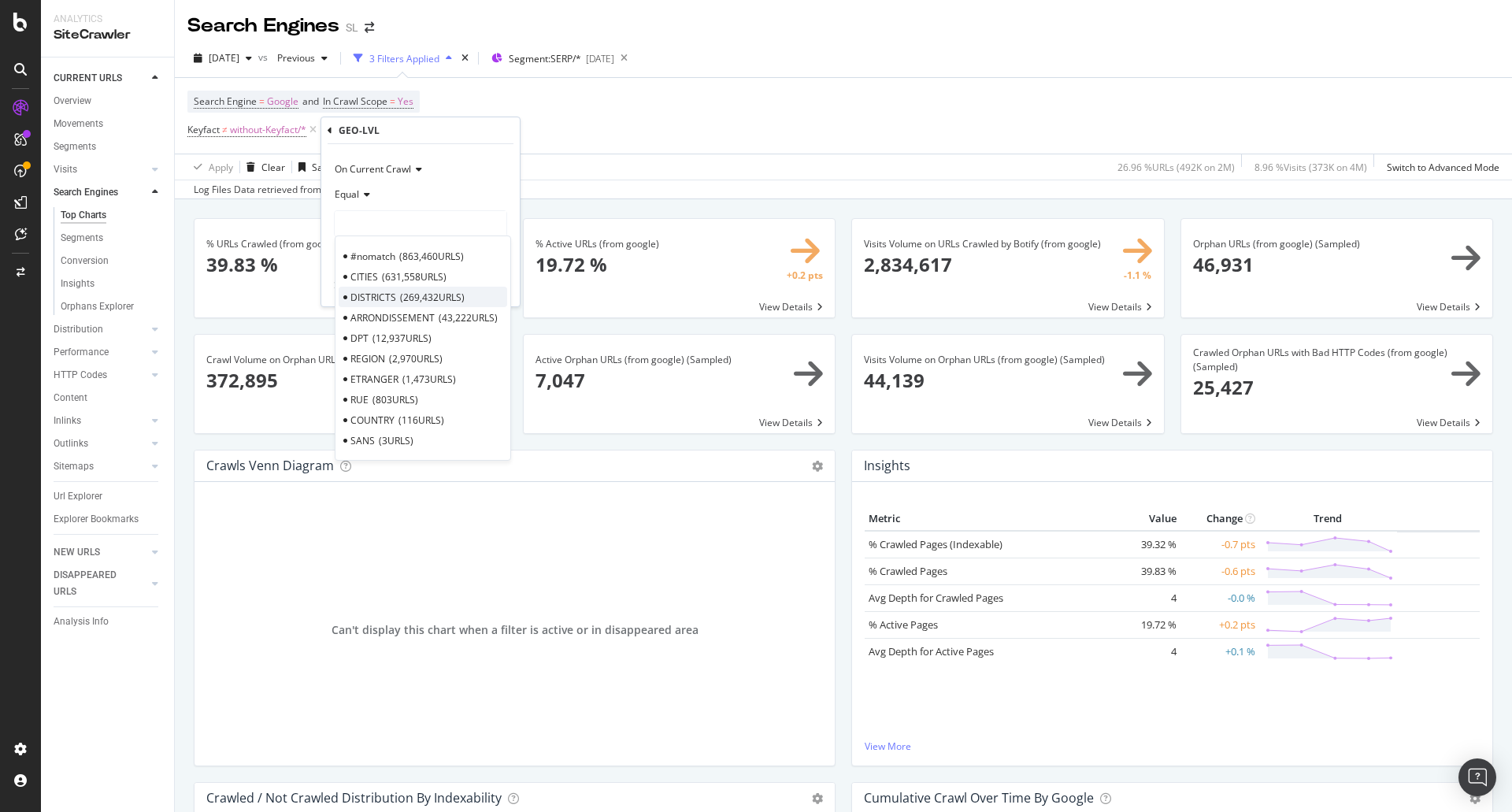
click at [409, 304] on div "DISTRICTS 269,432 URLS" at bounding box center [423, 296] width 169 height 20
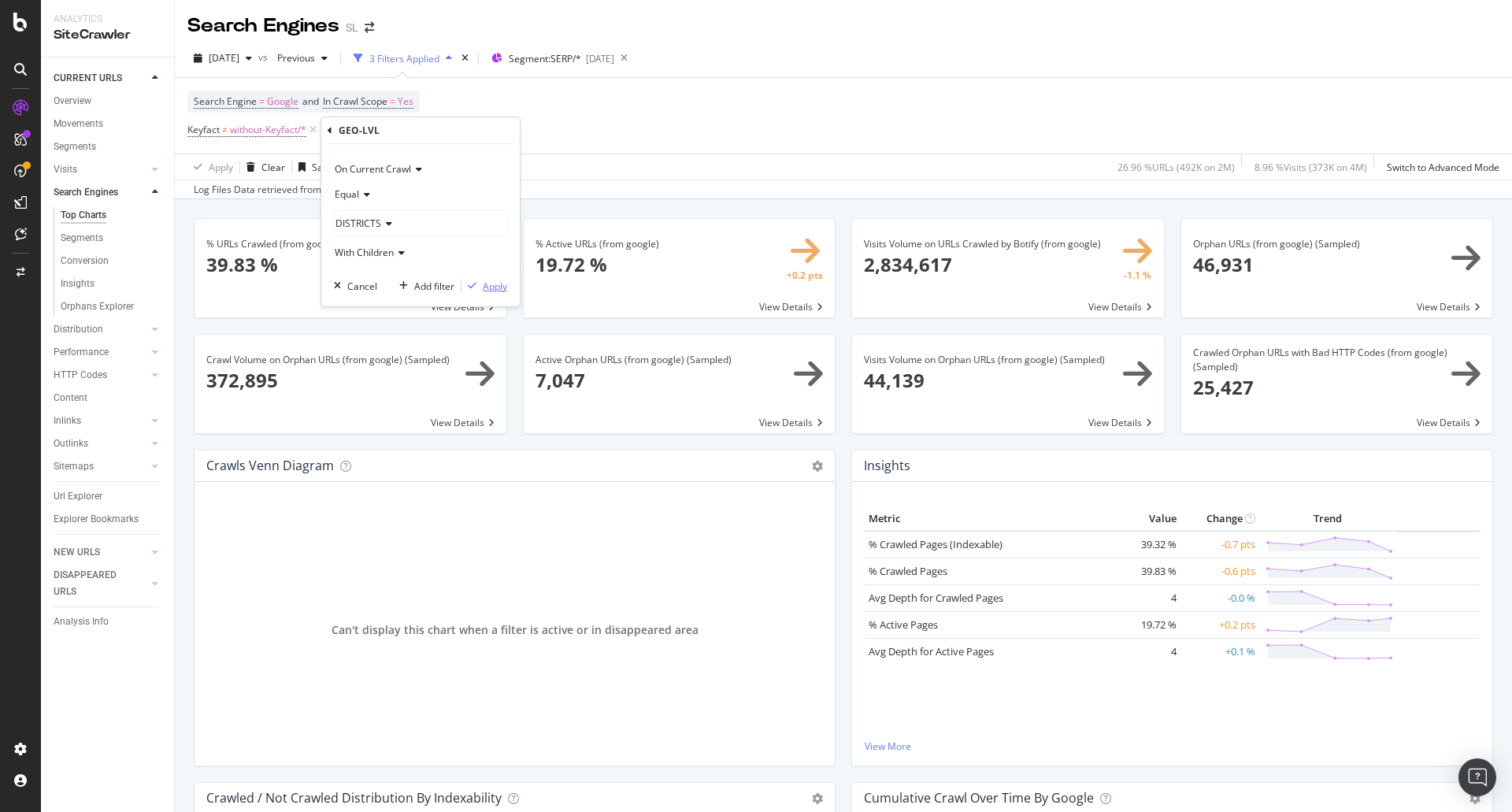
click at [499, 290] on div "Apply" at bounding box center [495, 286] width 25 height 13
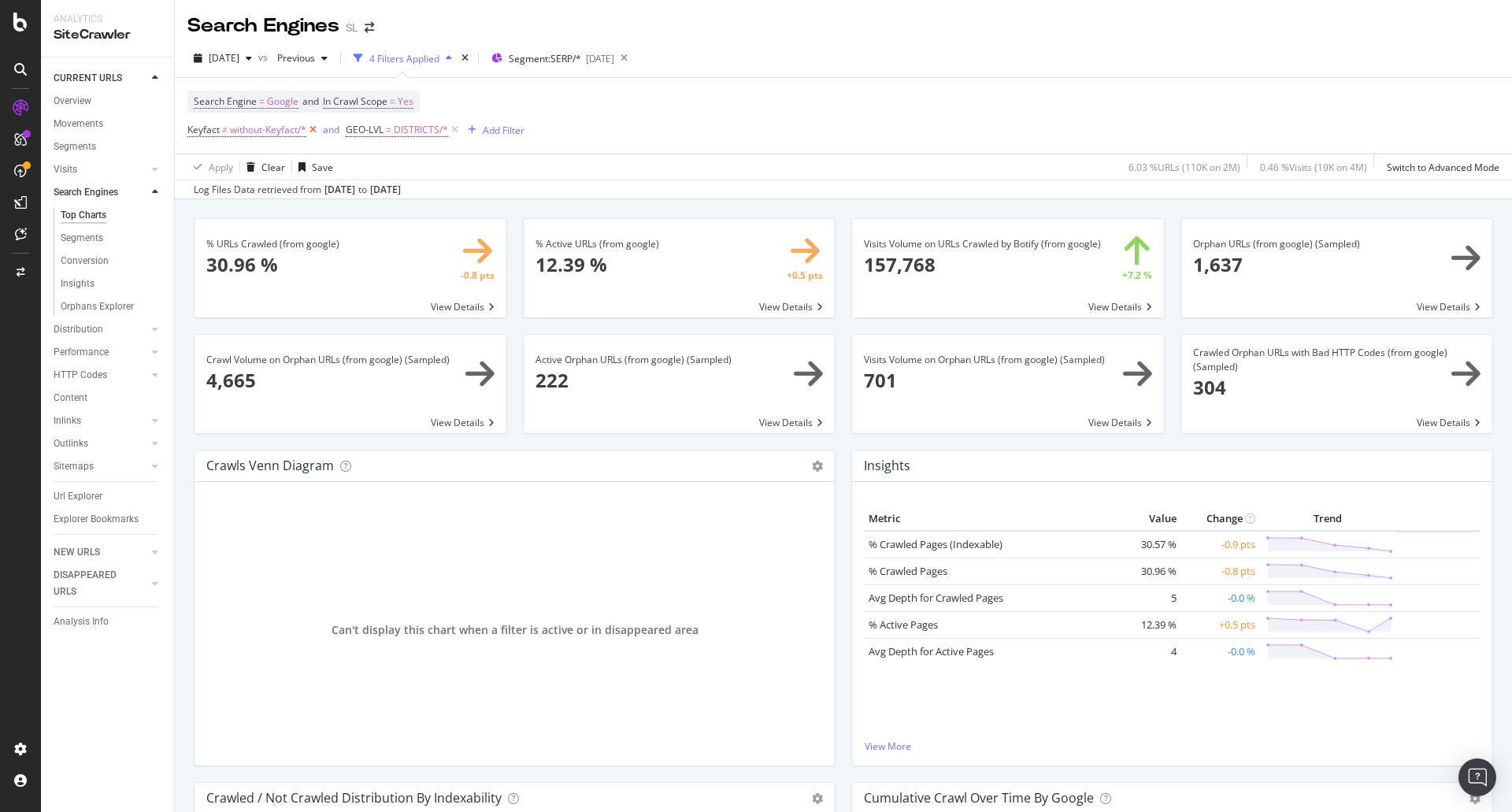
click at [317, 128] on icon at bounding box center [313, 130] width 13 height 15
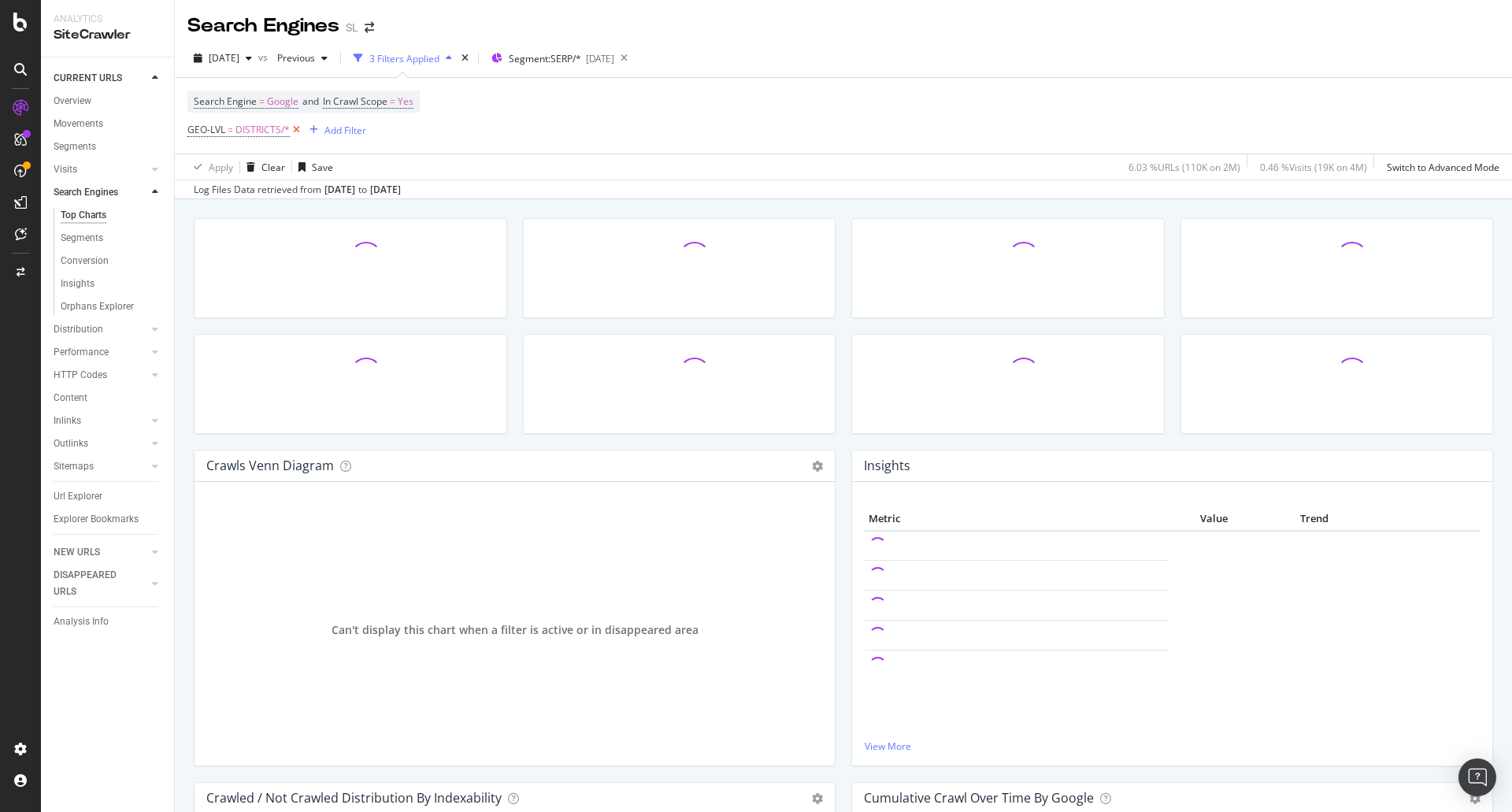
click at [298, 127] on icon at bounding box center [297, 130] width 13 height 15
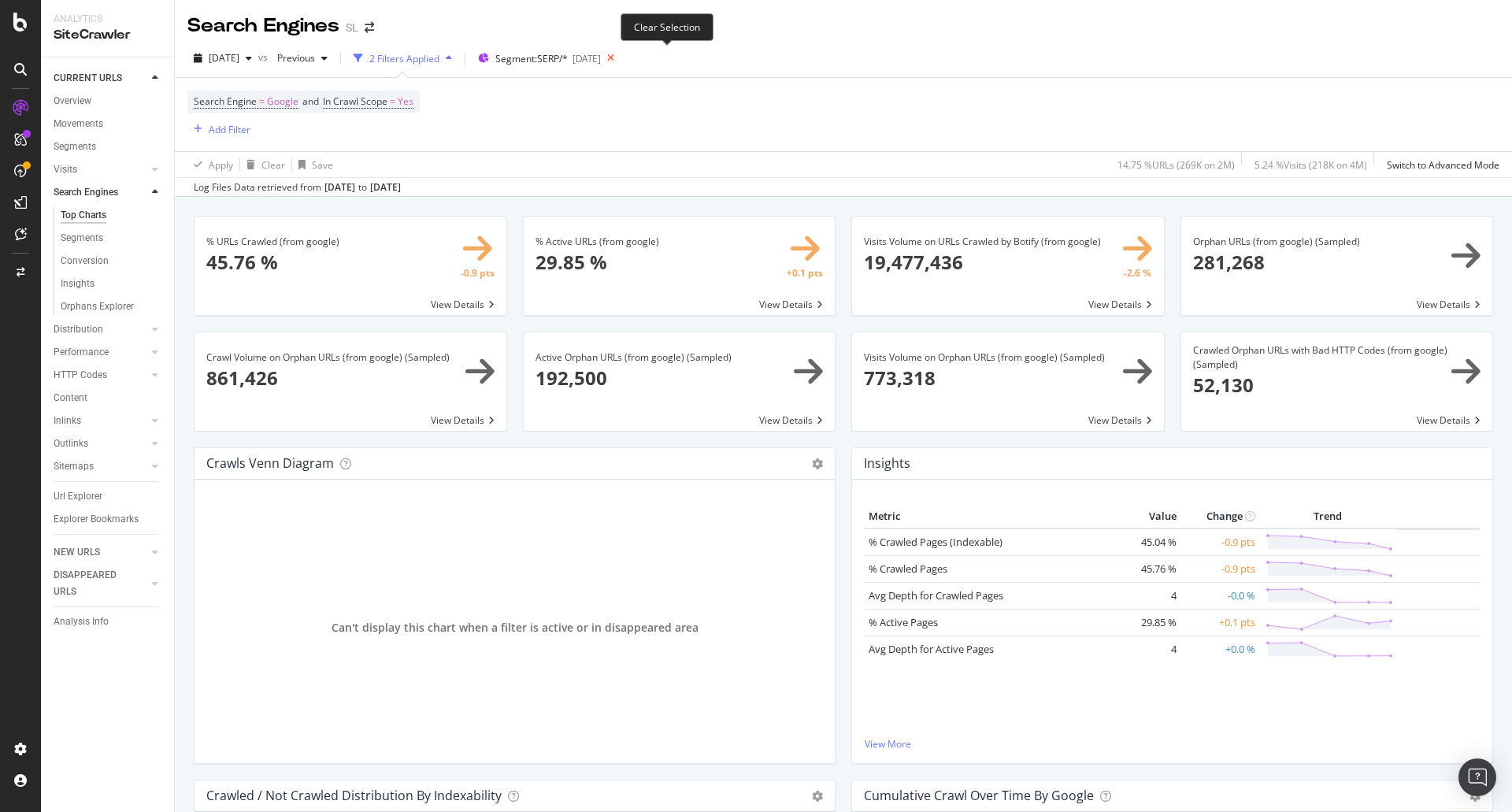
click at [620, 60] on icon at bounding box center [610, 57] width 20 height 22
